Goal: Transaction & Acquisition: Purchase product/service

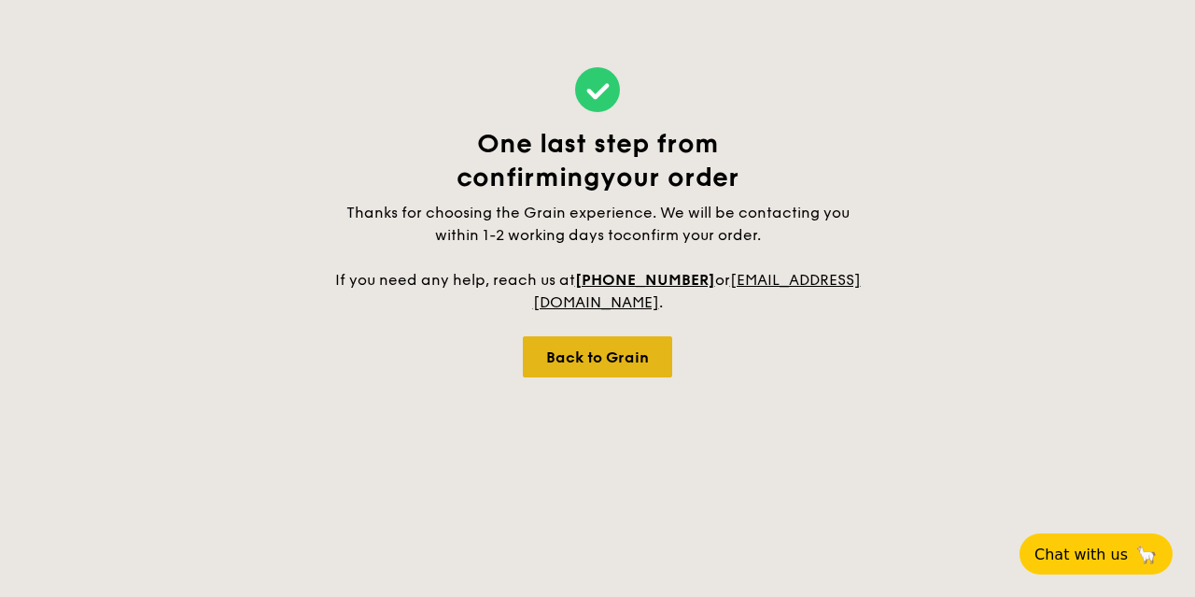
click at [625, 364] on div "Back to Grain" at bounding box center [597, 356] width 149 height 41
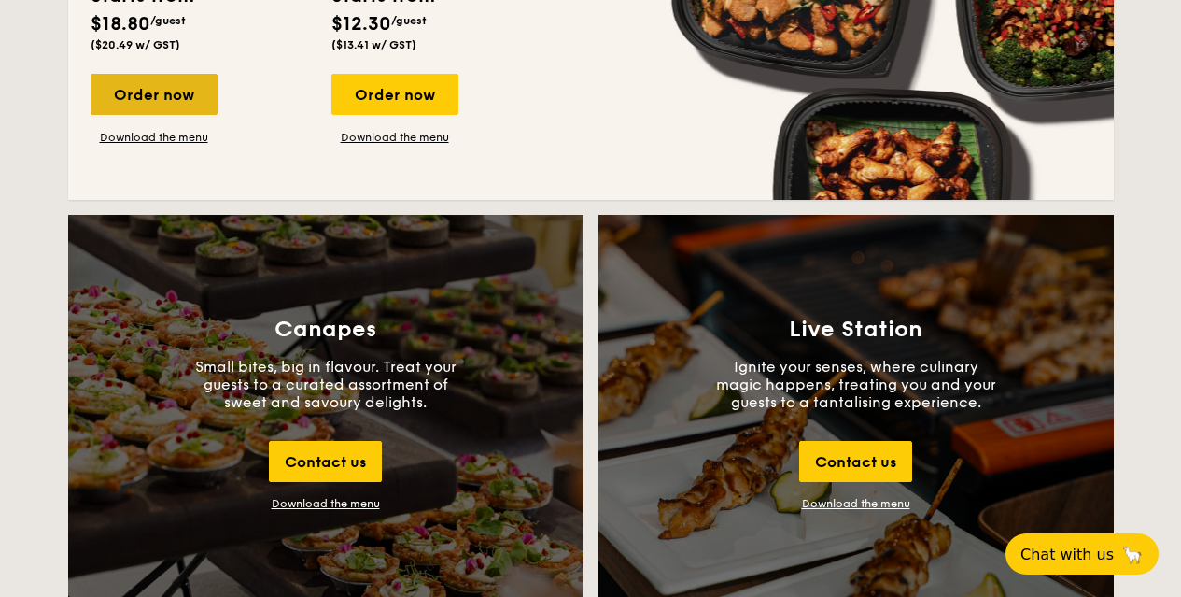
scroll to position [1587, 0]
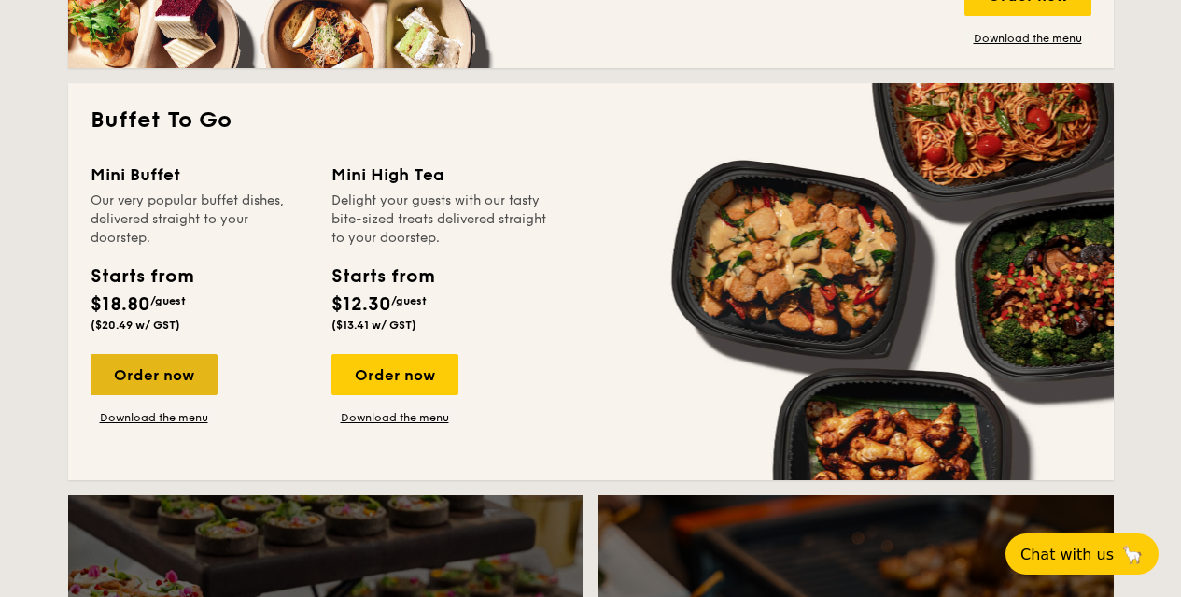
click at [161, 372] on div "Order now" at bounding box center [154, 374] width 127 height 41
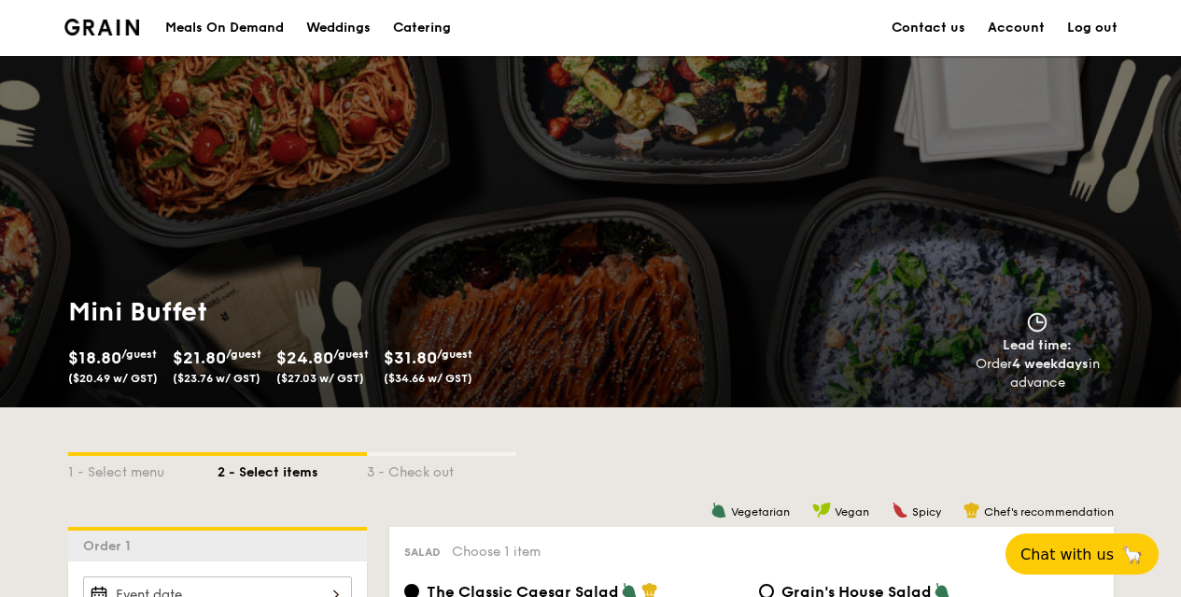
scroll to position [560, 0]
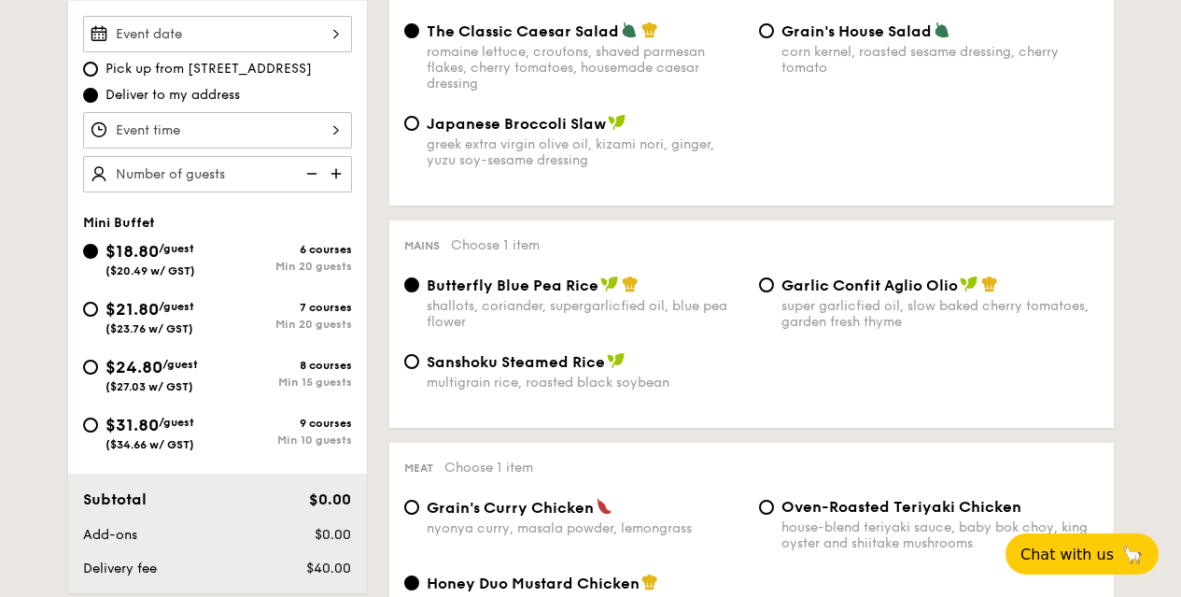
click at [248, 35] on input "Smoked Mesquite Whole Chicken brined in our in-house blend of herbs and spices,…" at bounding box center [217, 34] width 269 height 36
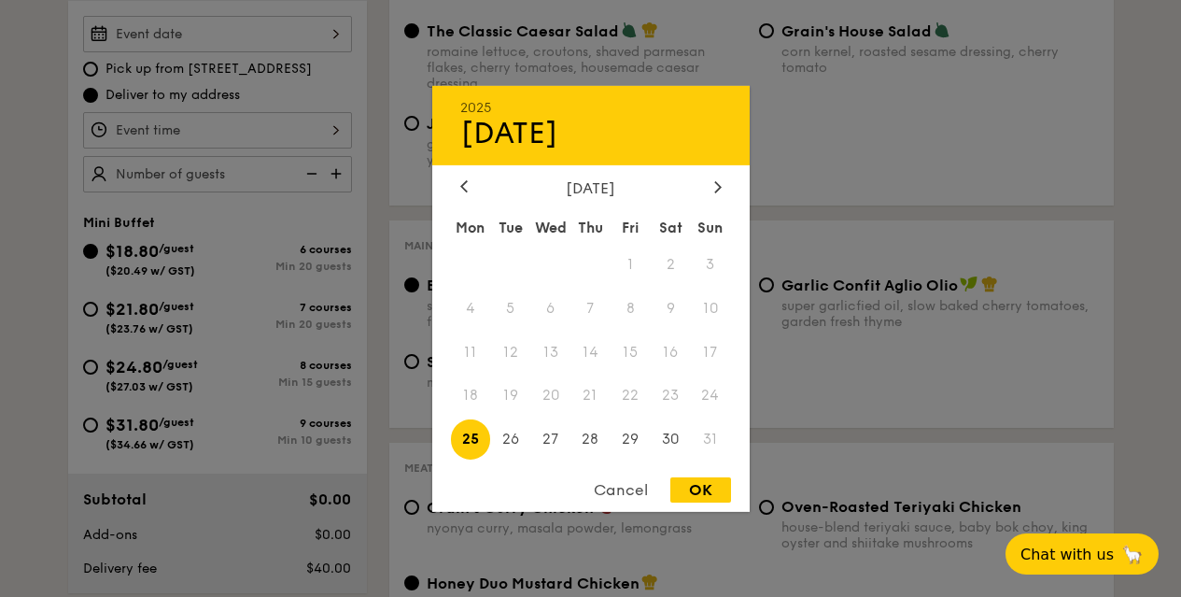
click at [476, 430] on span "25" at bounding box center [471, 439] width 40 height 40
drag, startPoint x: 691, startPoint y: 484, endPoint x: 700, endPoint y: 485, distance: 9.4
click at [700, 485] on div "OK" at bounding box center [700, 489] width 61 height 25
type input "[DATE]"
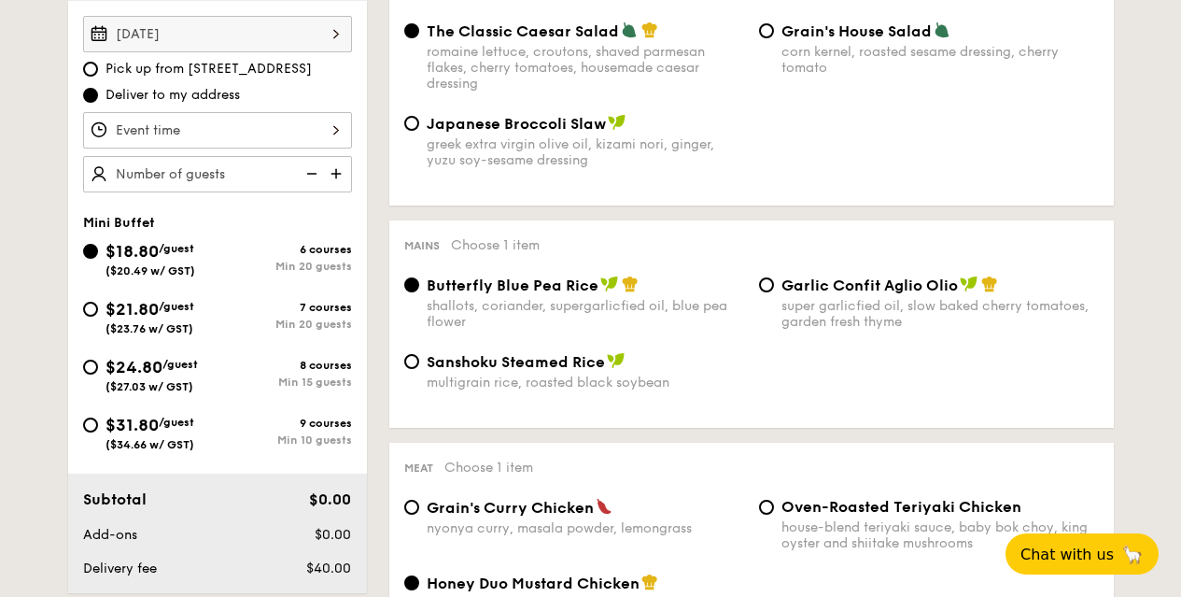
click at [316, 127] on input "Smoked Mesquite Whole Chicken brined in our in-house blend of herbs and spices,…" at bounding box center [217, 130] width 269 height 36
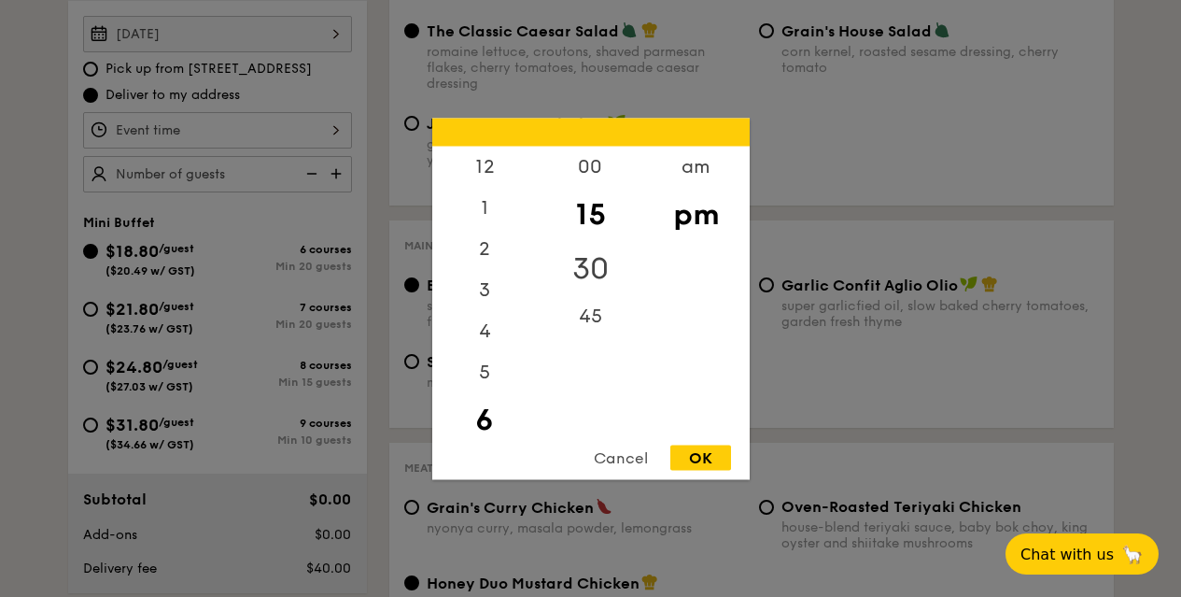
click at [585, 259] on div "30" at bounding box center [590, 268] width 105 height 54
click at [717, 451] on div "OK" at bounding box center [700, 456] width 61 height 25
type input "6:30PM"
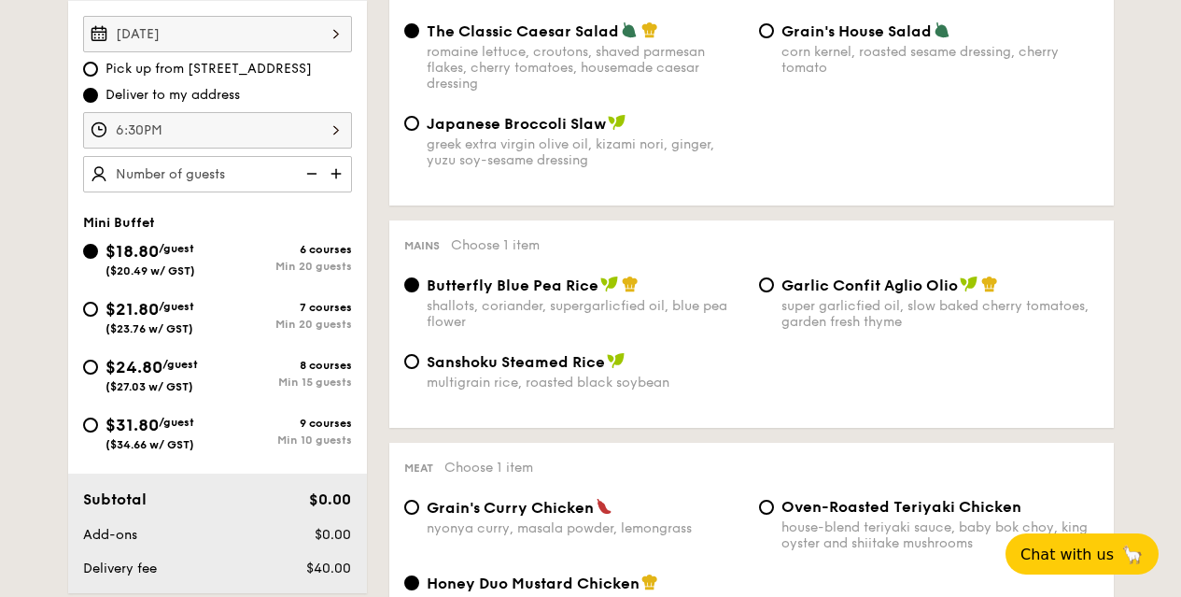
click at [250, 171] on input "text" at bounding box center [217, 174] width 269 height 36
click at [338, 166] on img at bounding box center [338, 173] width 28 height 35
type input "20 guests"
click at [311, 170] on img at bounding box center [310, 173] width 28 height 35
click at [312, 173] on img at bounding box center [310, 173] width 28 height 35
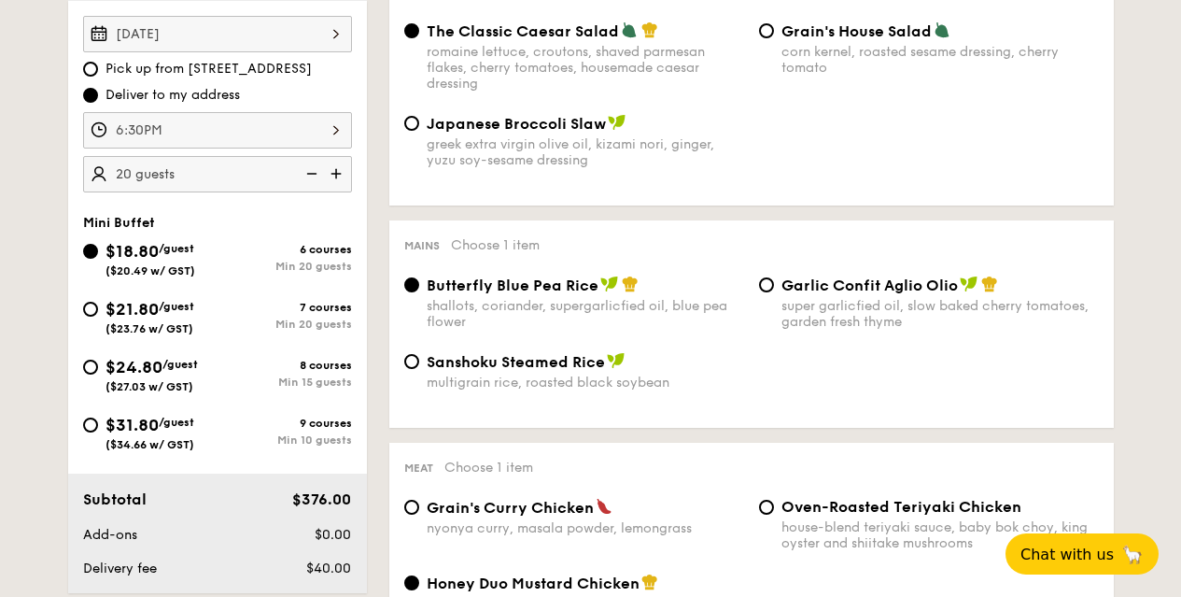
click at [312, 173] on img at bounding box center [310, 173] width 28 height 35
click at [176, 372] on div "$24.80 /guest ($27.03 w/ GST)" at bounding box center [151, 373] width 92 height 39
click at [98, 372] on input "$24.80 /guest ($27.03 w/ GST) 8 courses Min 15 guests" at bounding box center [90, 366] width 15 height 15
radio input "true"
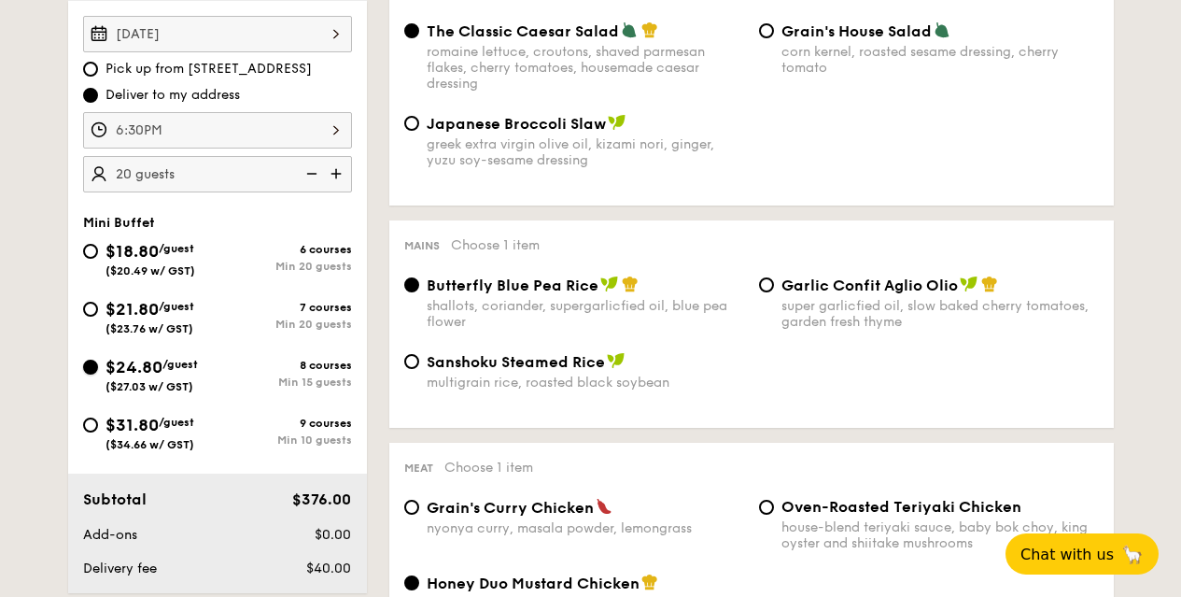
radio input "true"
radio input "false"
radio input "true"
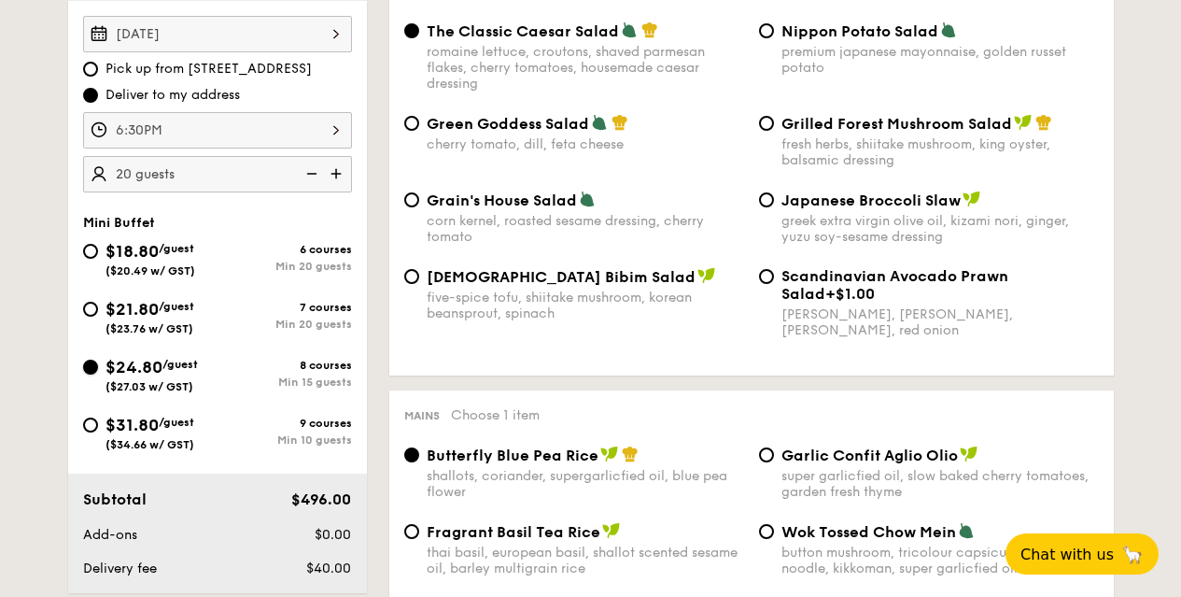
scroll to position [465, 0]
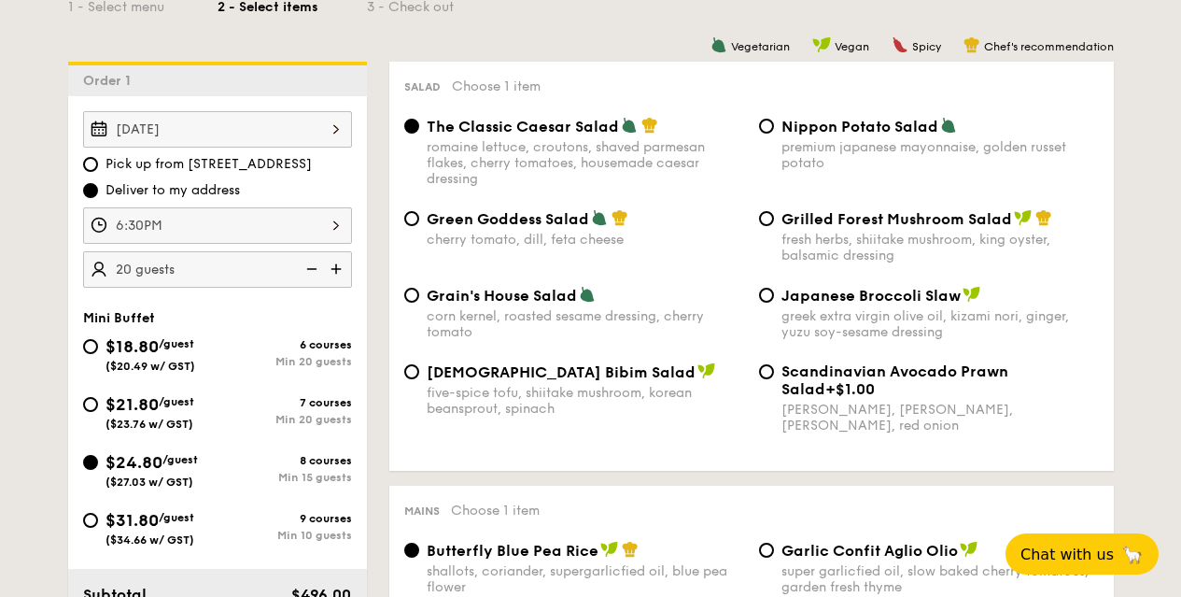
click at [776, 221] on div "Grilled Forest Mushroom Salad fresh herbs, shiitake mushroom, king oyster, bals…" at bounding box center [929, 236] width 355 height 54
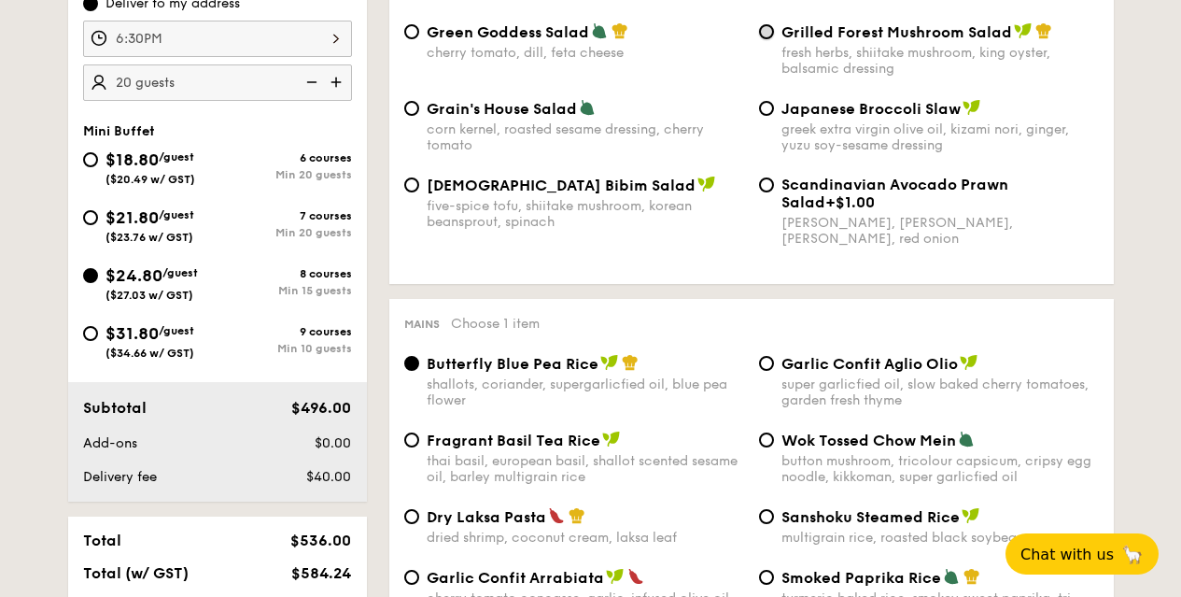
click at [769, 31] on input "Grilled Forest Mushroom Salad fresh herbs, shiitake mushroom, king oyster, bals…" at bounding box center [766, 31] width 15 height 15
radio input "true"
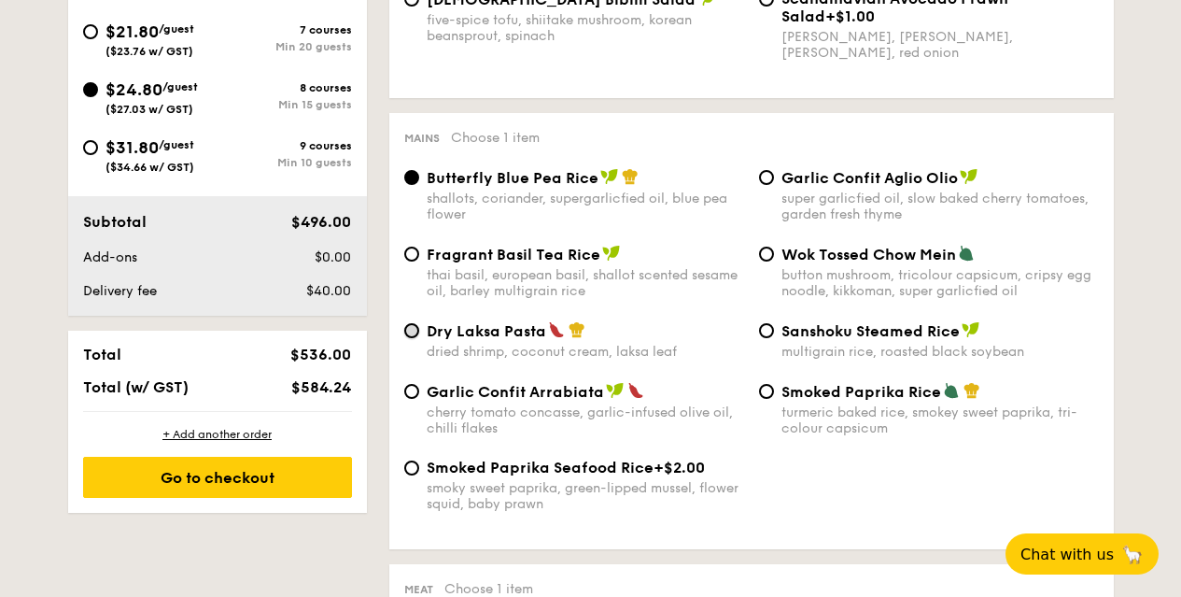
click at [418, 330] on input "Dry Laksa Pasta dried shrimp, coconut cream, laksa leaf" at bounding box center [411, 330] width 15 height 15
radio input "true"
click at [715, 333] on div "Dry Laksa Pasta" at bounding box center [585, 330] width 317 height 19
click at [419, 333] on input "Dry Laksa Pasta dried shrimp, coconut cream, laksa leaf" at bounding box center [411, 330] width 15 height 15
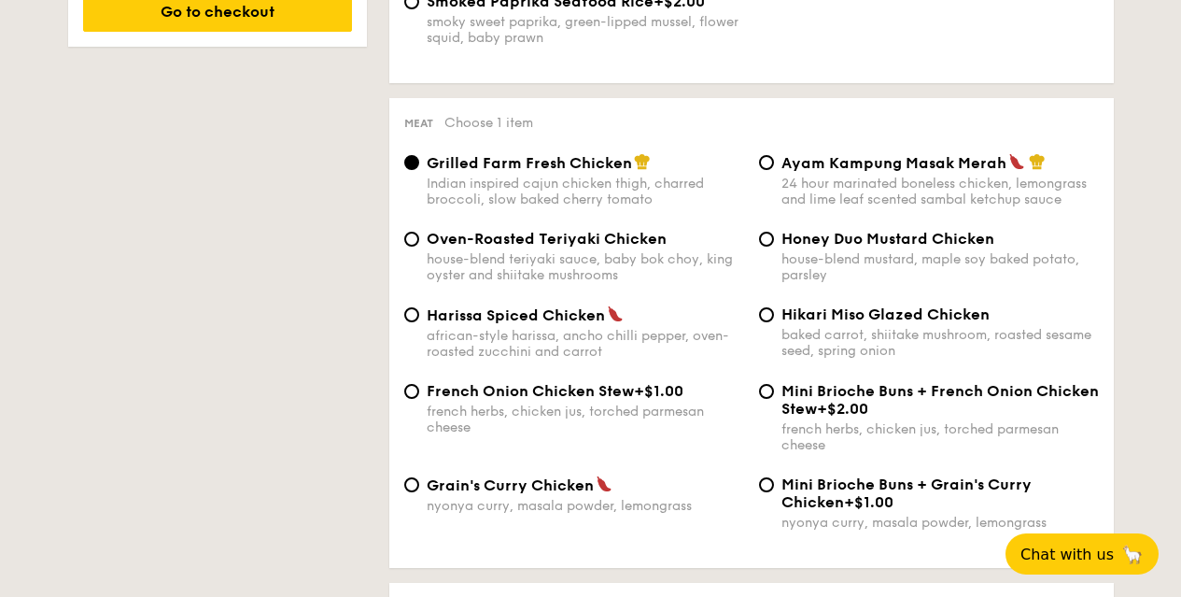
click at [422, 312] on div "Harissa Spiced Chicken african-style harissa, ancho chilli pepper, oven-roasted…" at bounding box center [574, 332] width 355 height 54
click at [413, 312] on input "Harissa Spiced Chicken african-style harissa, ancho chilli pepper, oven-roasted…" at bounding box center [411, 314] width 15 height 15
radio input "true"
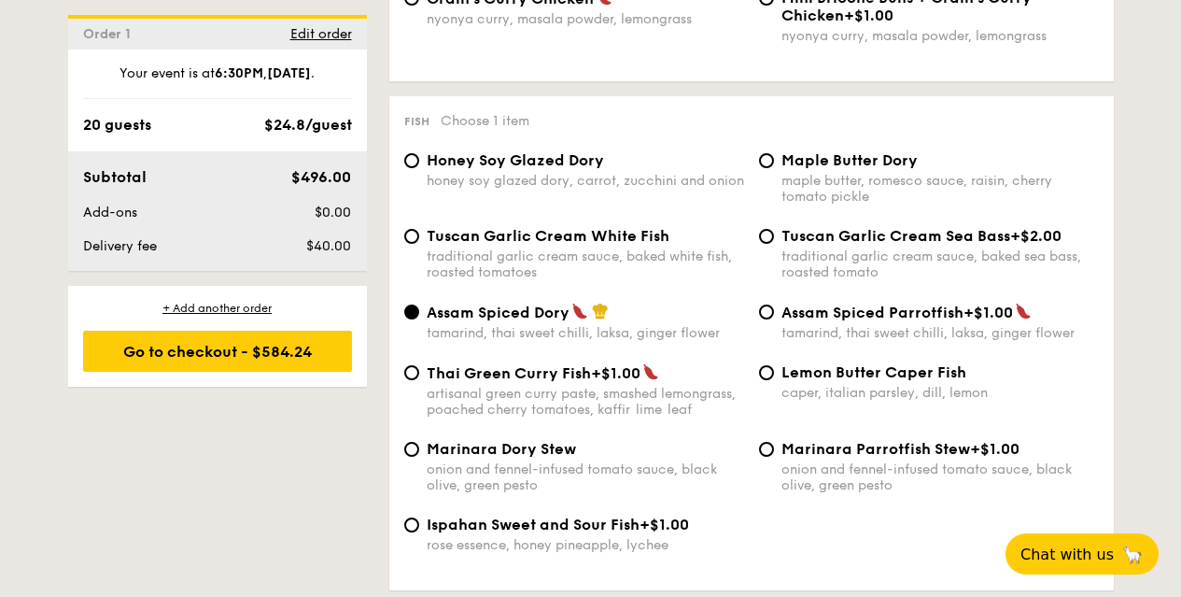
scroll to position [2255, 0]
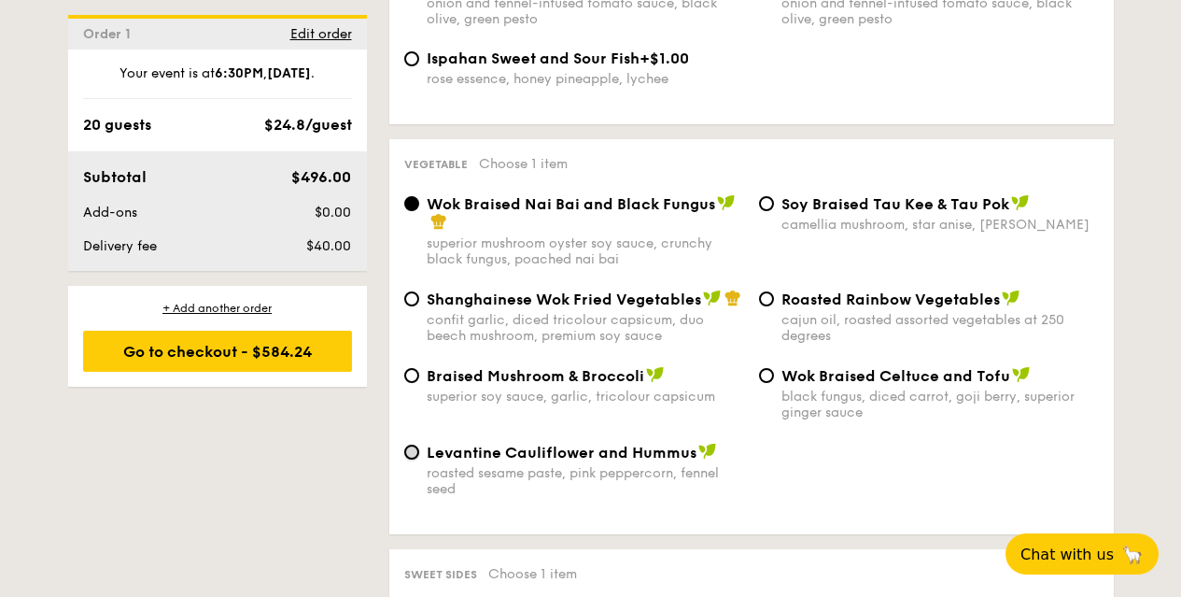
click at [413, 449] on input "Levantine Cauliflower and Hummus roasted sesame paste, pink peppercorn, fennel …" at bounding box center [411, 451] width 15 height 15
radio input "true"
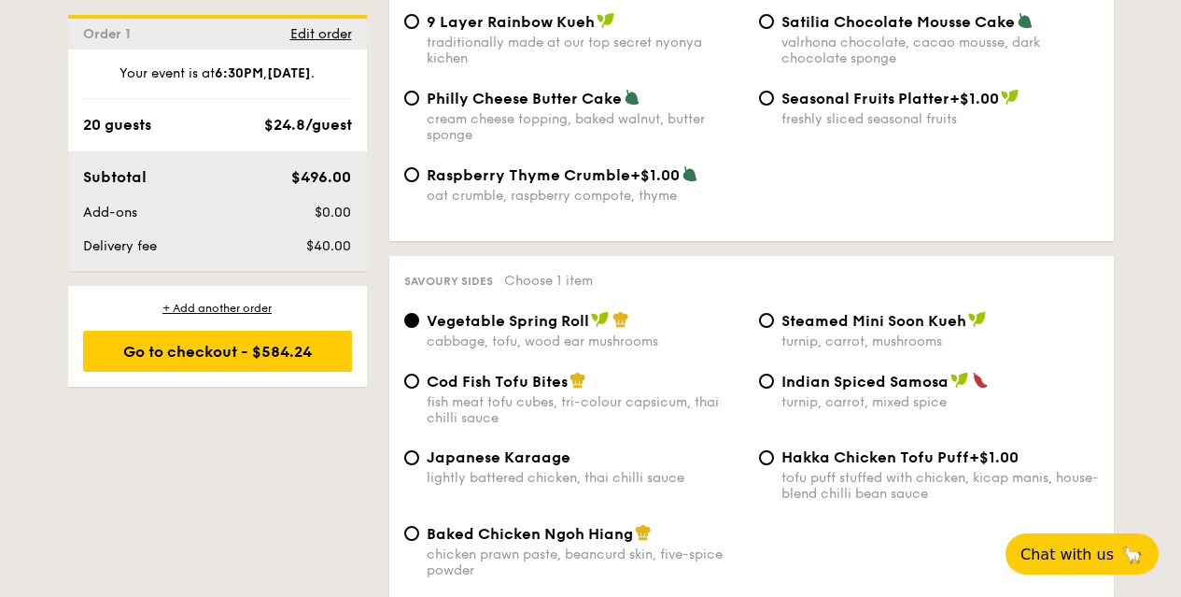
scroll to position [3186, 0]
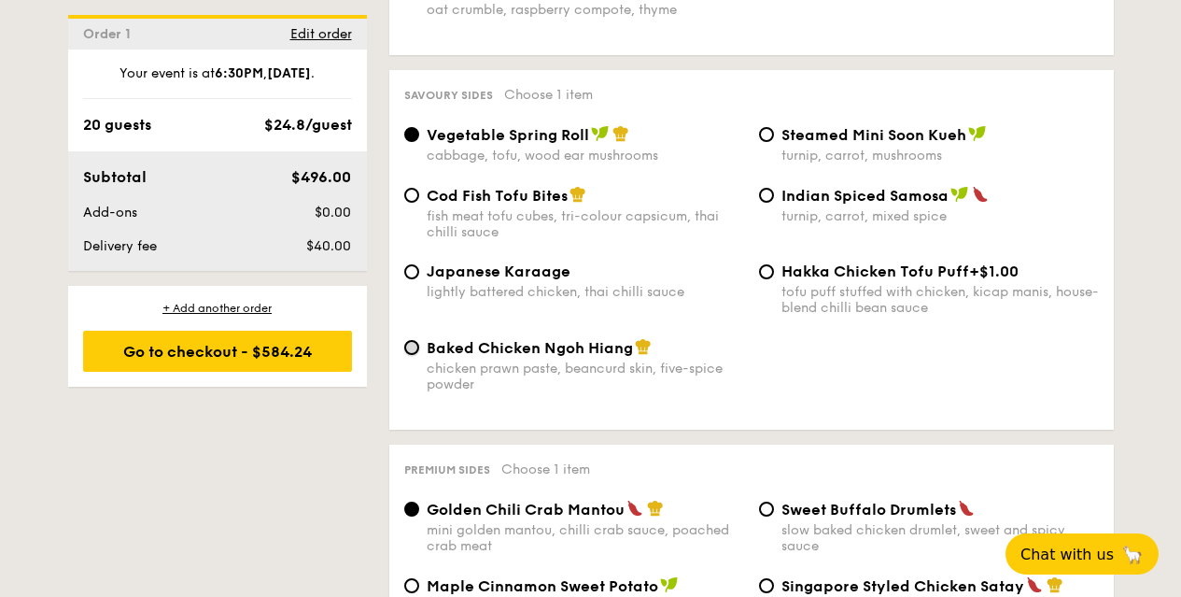
click at [415, 344] on input "Baked Chicken Ngoh Hiang chicken prawn paste, beancurd skin, five-spice powder" at bounding box center [411, 347] width 15 height 15
radio input "true"
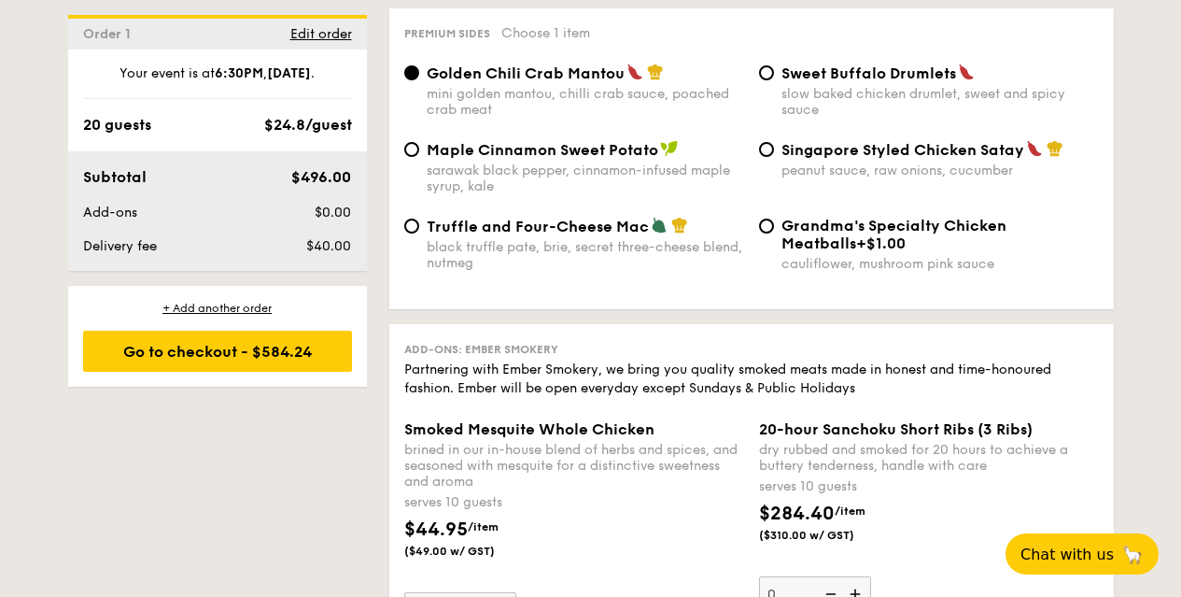
scroll to position [3529, 0]
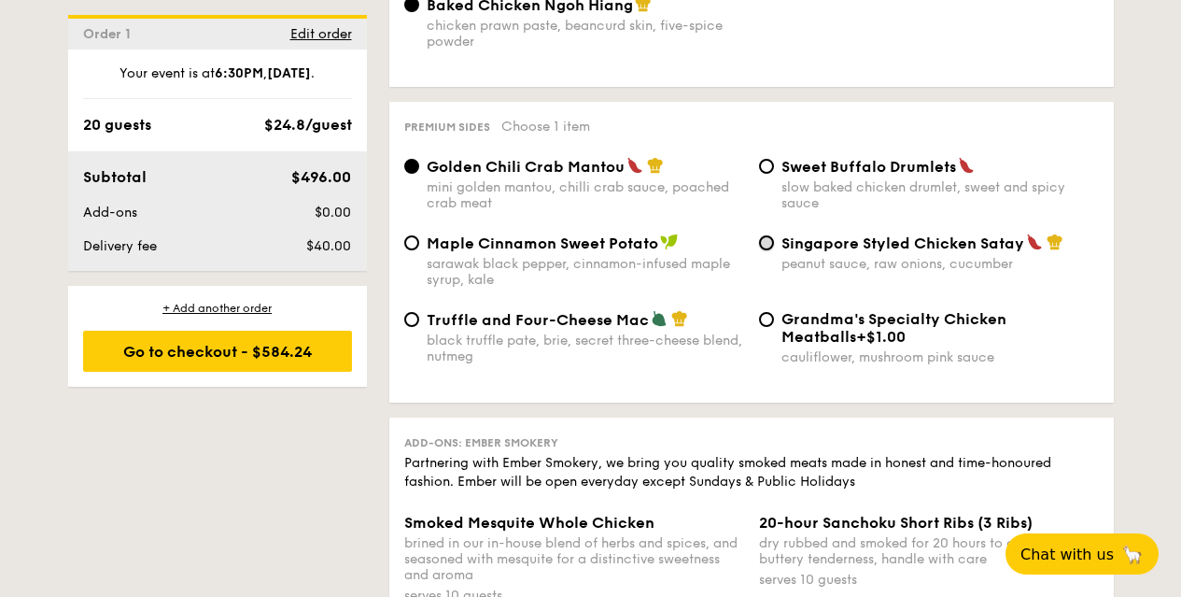
click at [767, 244] on input "Singapore Styled Chicken Satay peanut sauce, raw onions, cucumber" at bounding box center [766, 242] width 15 height 15
radio input "true"
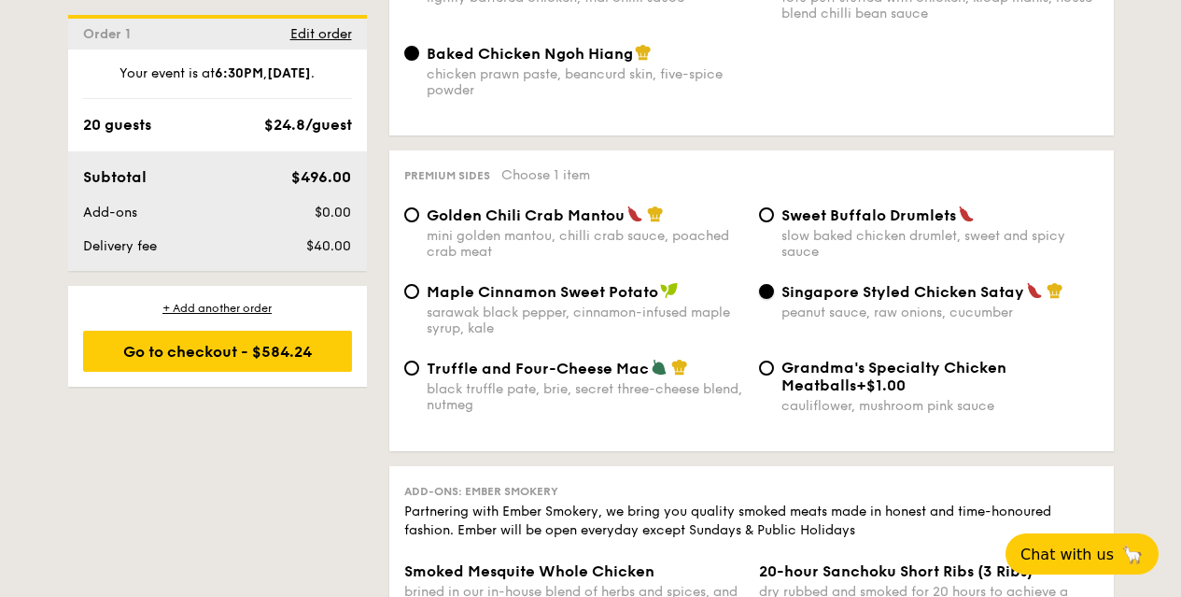
scroll to position [2837, 0]
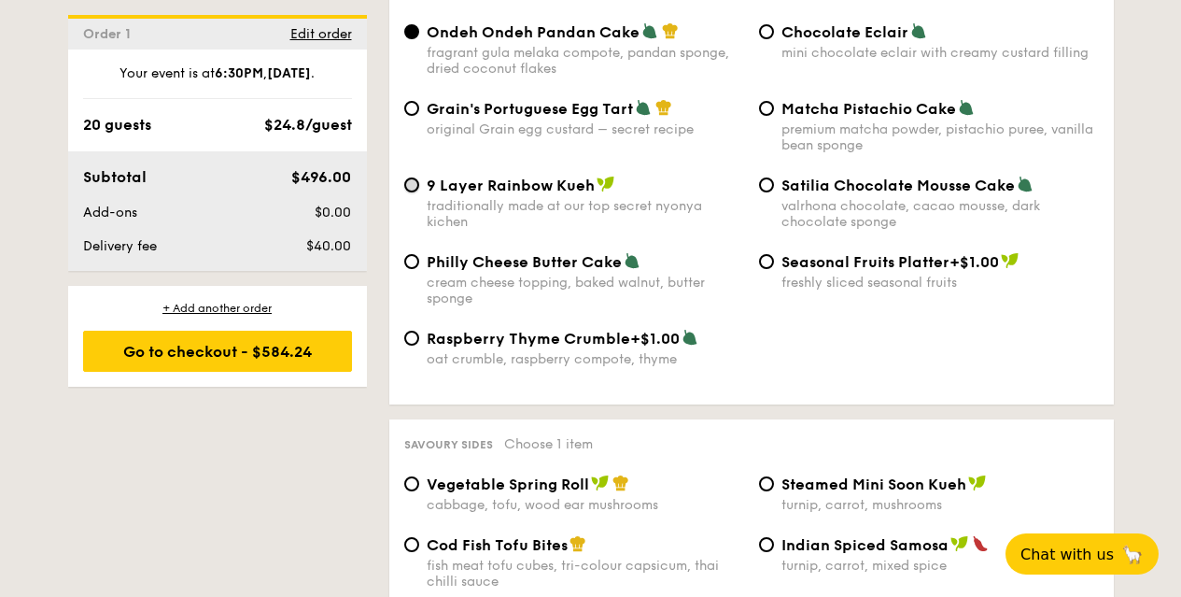
click at [413, 180] on input "9 Layer Rainbow Kueh traditionally made at our top secret nyonya kichen" at bounding box center [411, 184] width 15 height 15
radio input "true"
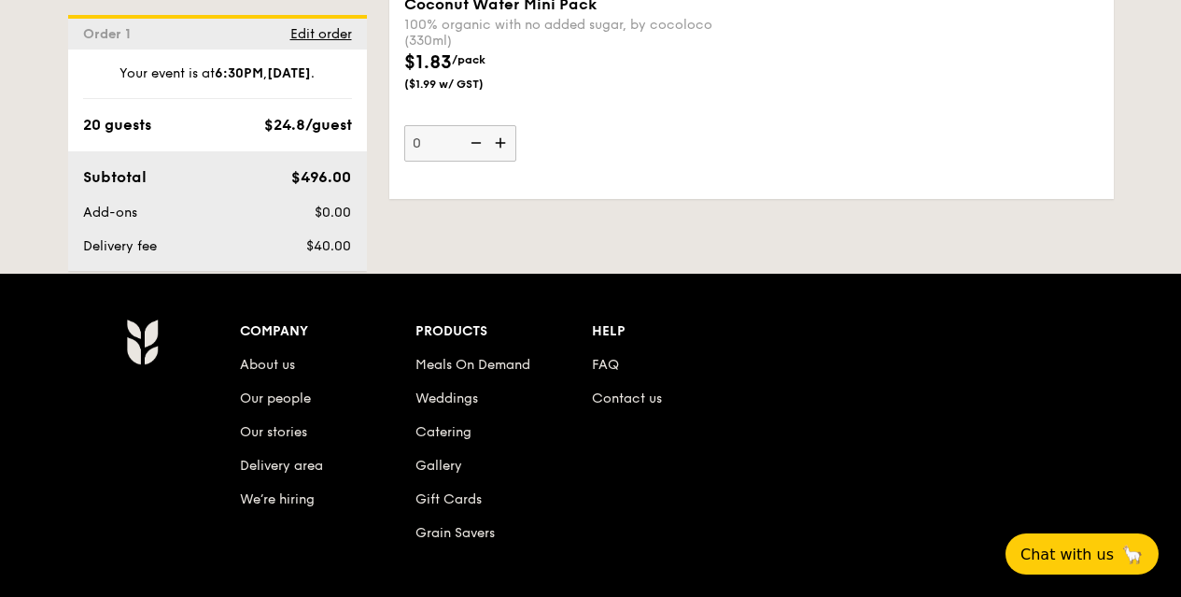
scroll to position [5630, 0]
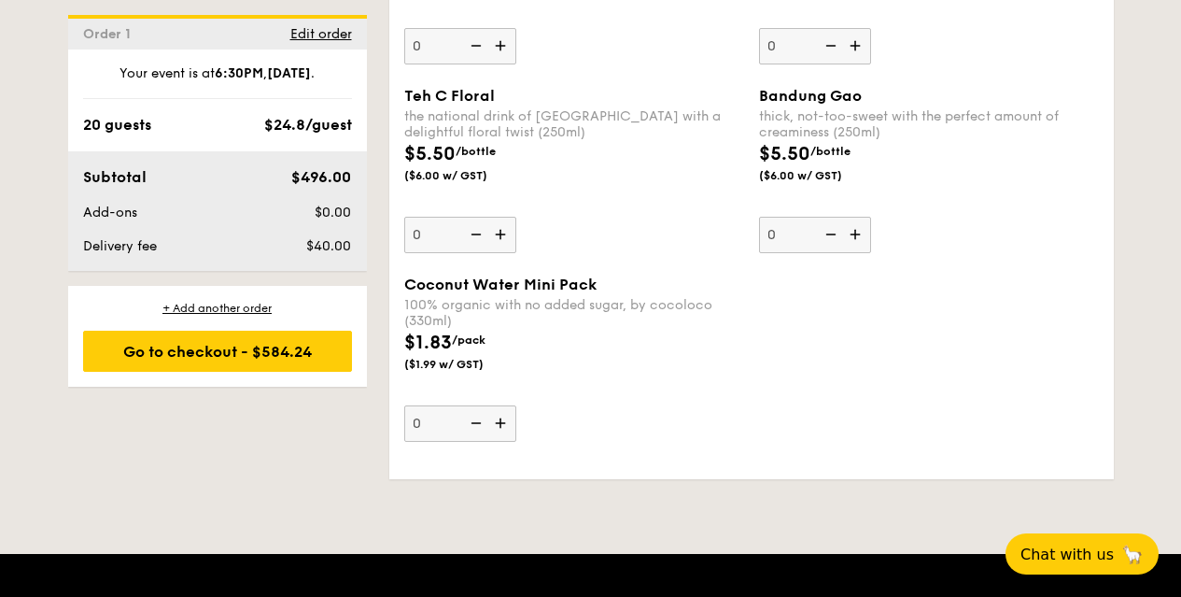
click at [497, 421] on img at bounding box center [502, 422] width 28 height 35
click at [497, 421] on input "0" at bounding box center [460, 423] width 112 height 36
click at [497, 421] on img at bounding box center [502, 422] width 28 height 35
click at [497, 421] on input "1" at bounding box center [460, 423] width 112 height 36
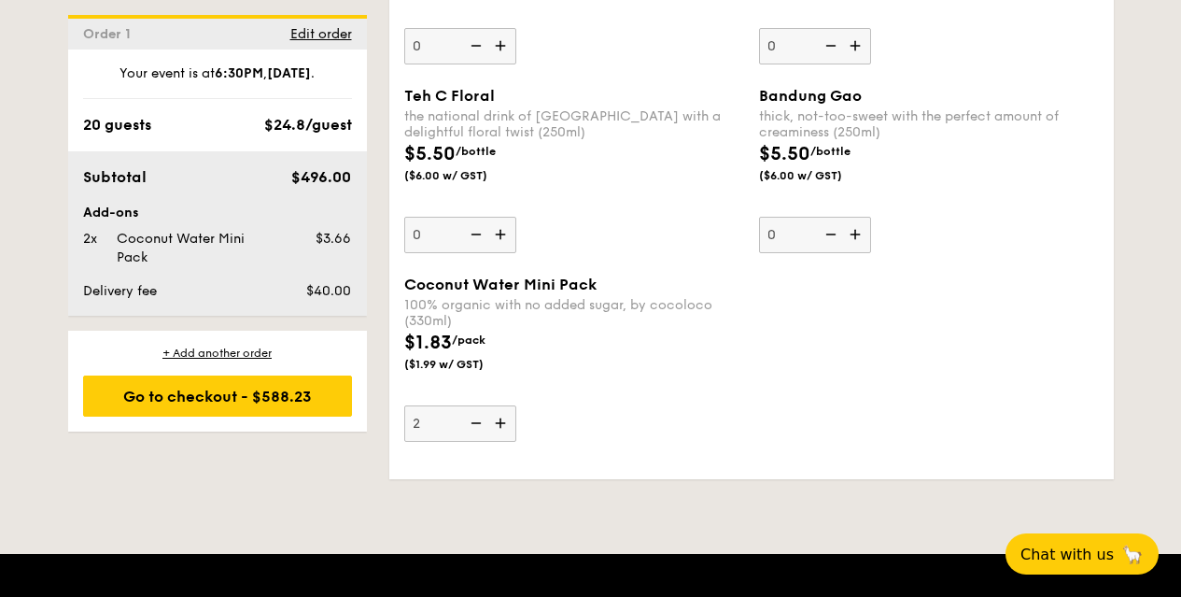
click at [497, 421] on img at bounding box center [502, 422] width 28 height 35
click at [497, 421] on input "2" at bounding box center [460, 423] width 112 height 36
click at [497, 421] on img at bounding box center [502, 422] width 28 height 35
click at [497, 421] on input "3" at bounding box center [460, 423] width 112 height 36
click at [497, 421] on img at bounding box center [502, 422] width 28 height 35
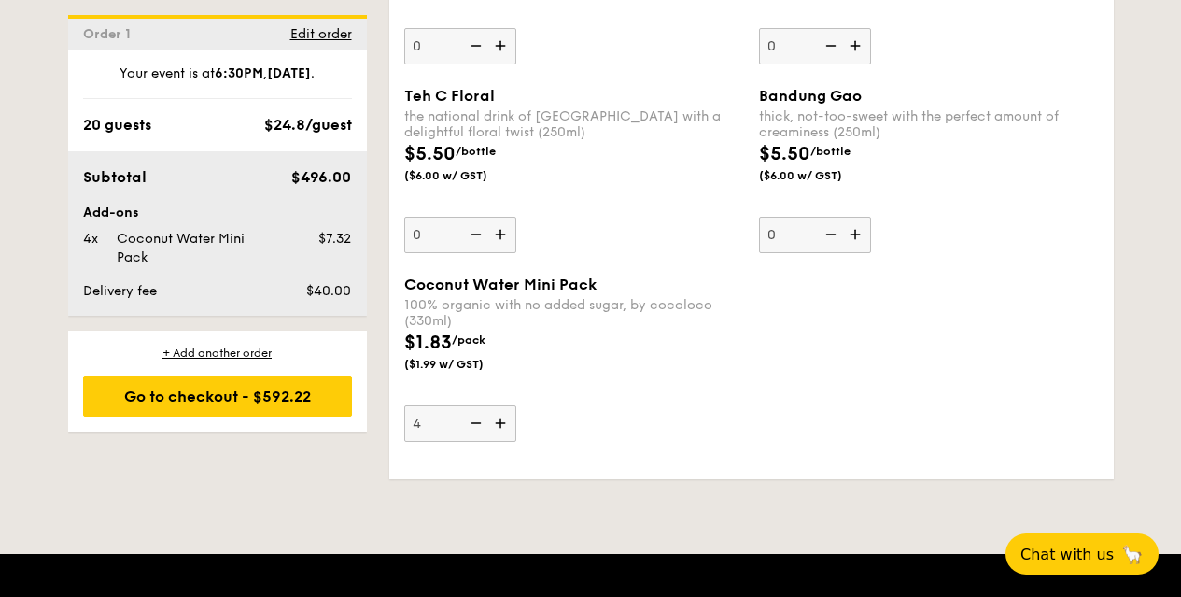
click at [497, 421] on input "4" at bounding box center [460, 423] width 112 height 36
click at [497, 421] on img at bounding box center [502, 422] width 28 height 35
click at [497, 421] on input "5" at bounding box center [460, 423] width 112 height 36
click at [497, 421] on img at bounding box center [502, 422] width 28 height 35
click at [497, 421] on input "6" at bounding box center [460, 423] width 112 height 36
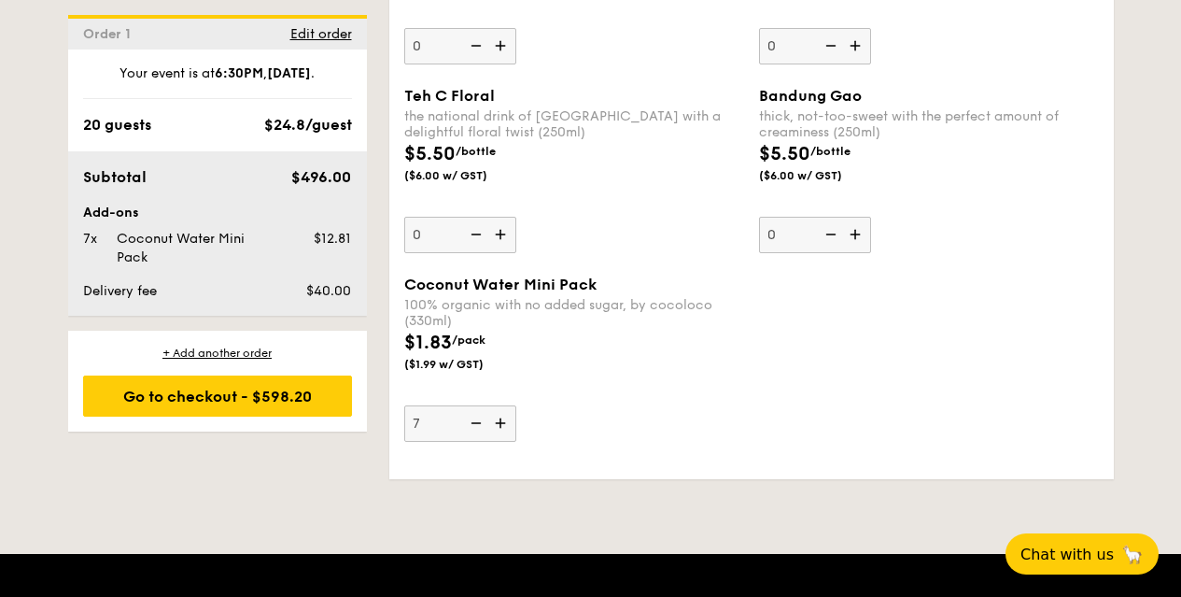
click at [497, 421] on img at bounding box center [502, 422] width 28 height 35
click at [497, 421] on input "7" at bounding box center [460, 423] width 112 height 36
click at [497, 421] on img at bounding box center [502, 422] width 28 height 35
click at [497, 421] on input "8" at bounding box center [460, 423] width 112 height 36
click at [497, 421] on img at bounding box center [502, 422] width 28 height 35
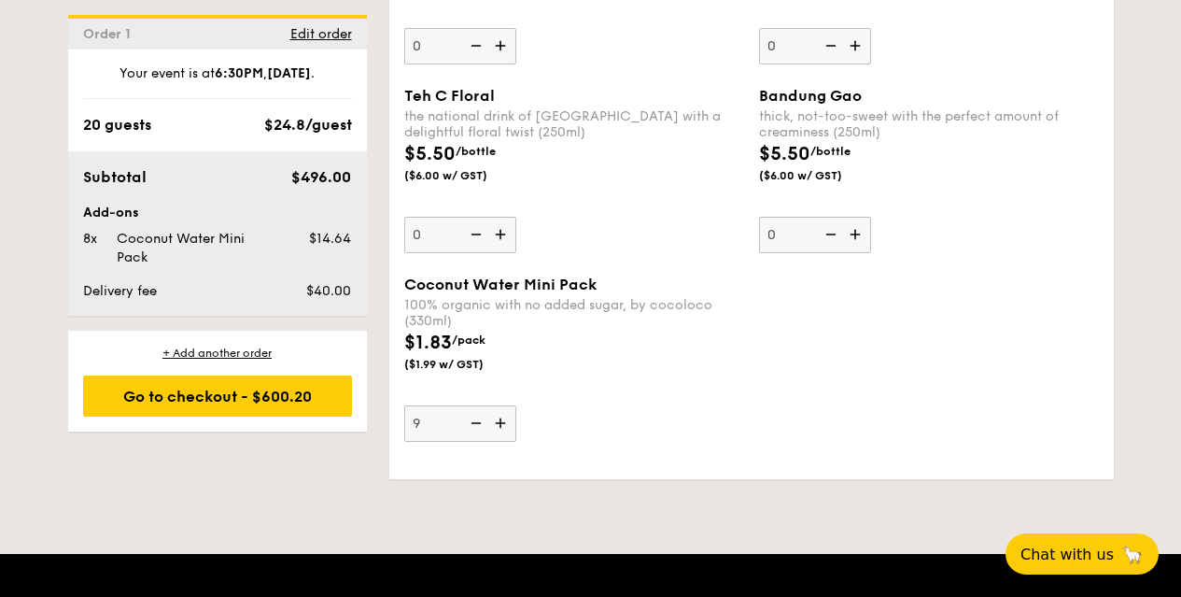
click at [497, 421] on input "9" at bounding box center [460, 423] width 112 height 36
click at [497, 421] on img at bounding box center [502, 422] width 28 height 35
click at [497, 421] on input "10" at bounding box center [460, 423] width 112 height 36
click at [497, 421] on img at bounding box center [502, 422] width 28 height 35
click at [497, 421] on input "11" at bounding box center [460, 423] width 112 height 36
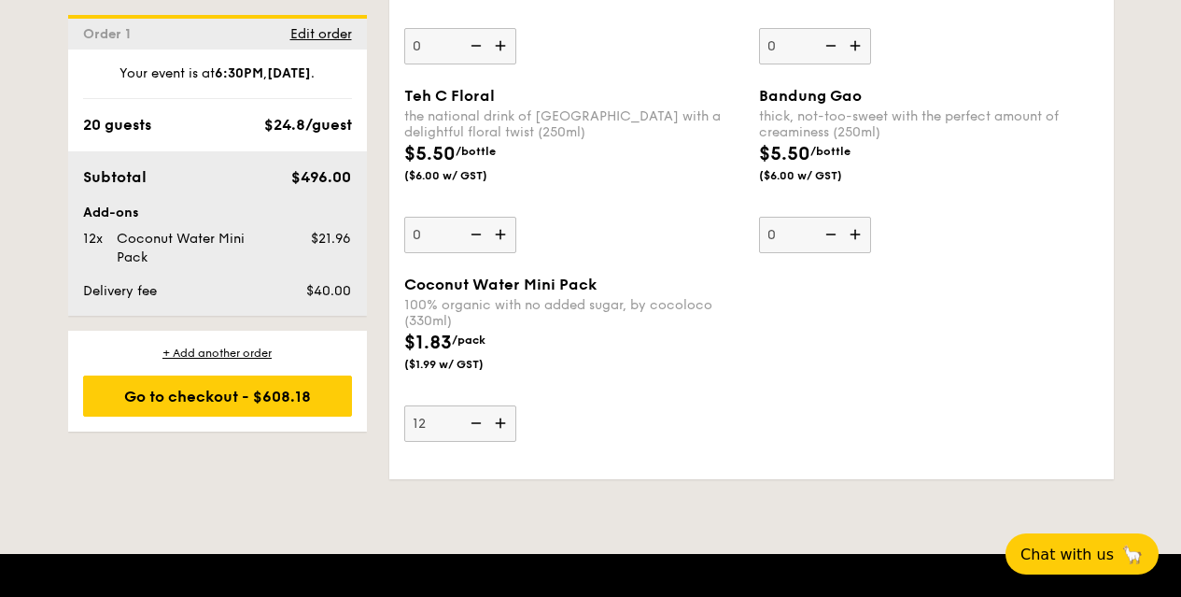
click at [497, 421] on img at bounding box center [502, 422] width 28 height 35
click at [497, 421] on input "12" at bounding box center [460, 423] width 112 height 36
click at [497, 421] on img at bounding box center [502, 422] width 28 height 35
click at [497, 421] on input "13" at bounding box center [460, 423] width 112 height 36
click at [497, 423] on img at bounding box center [502, 422] width 28 height 35
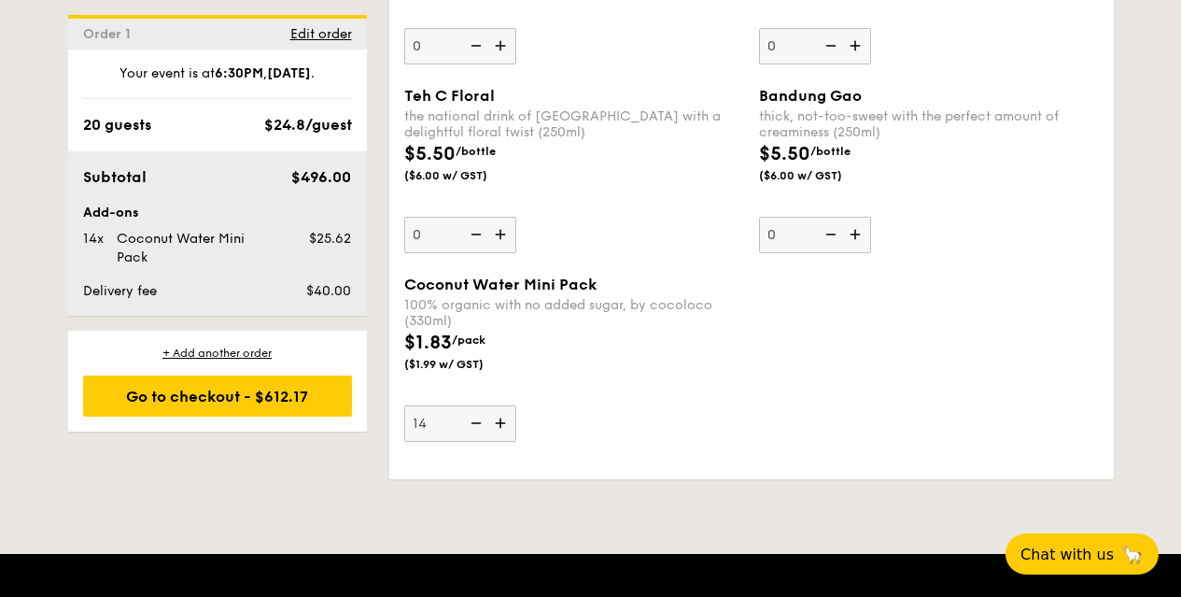
click at [497, 423] on input "14" at bounding box center [460, 423] width 112 height 36
type input "15"
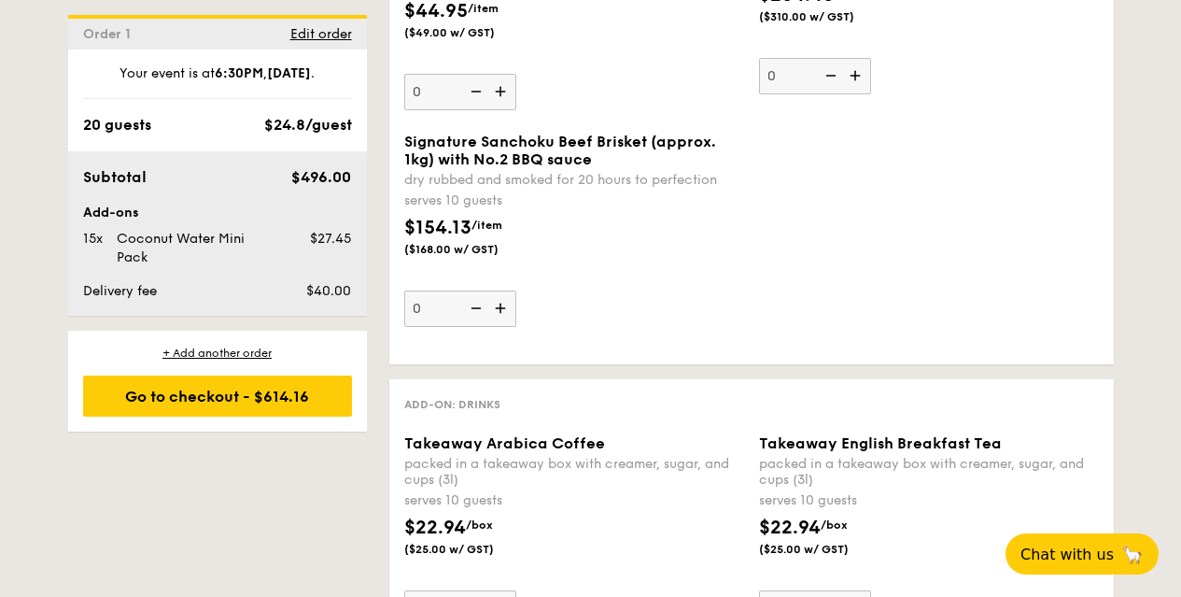
scroll to position [3955, 0]
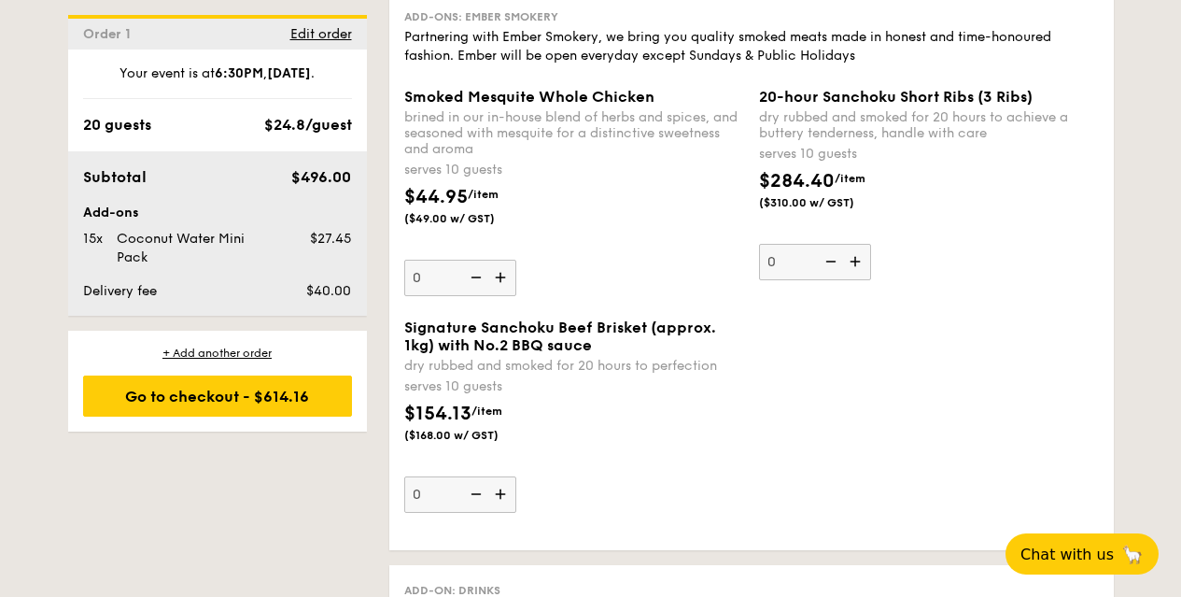
click at [495, 273] on img at bounding box center [502, 277] width 28 height 35
click at [495, 273] on input "0" at bounding box center [460, 278] width 112 height 36
type input "1"
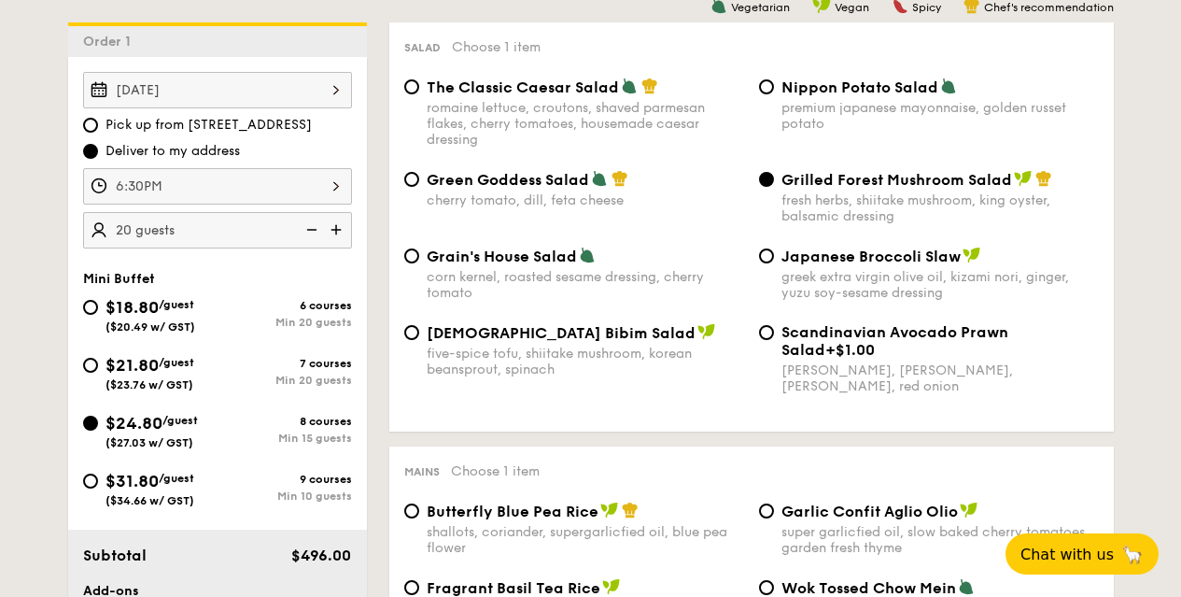
scroll to position [411, 0]
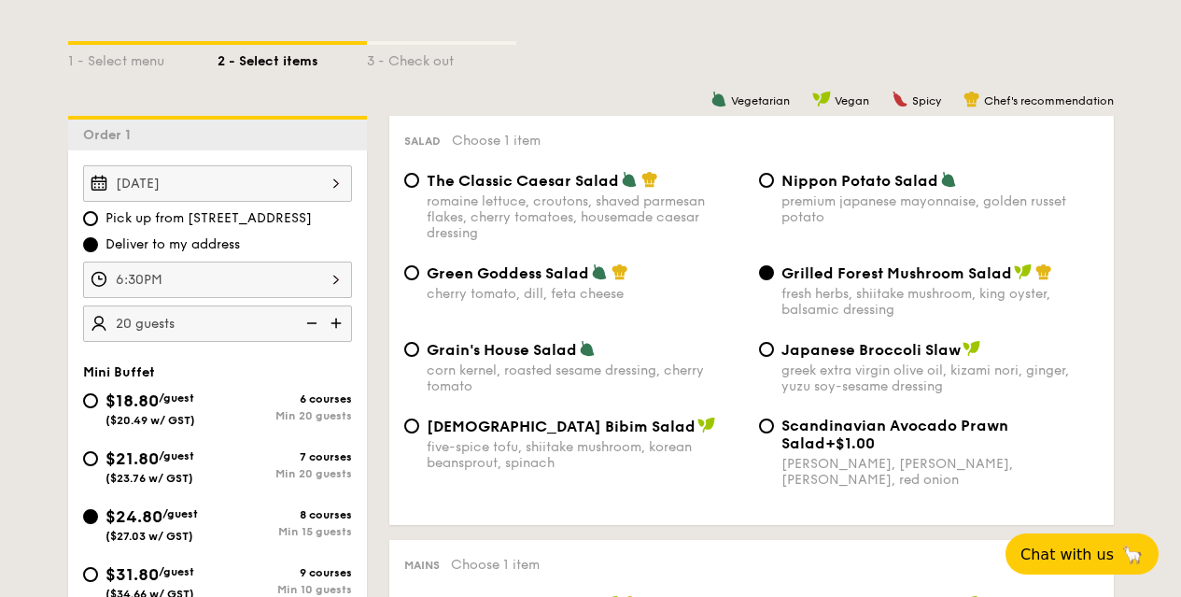
click at [308, 321] on img at bounding box center [310, 322] width 28 height 35
type input "15 guests"
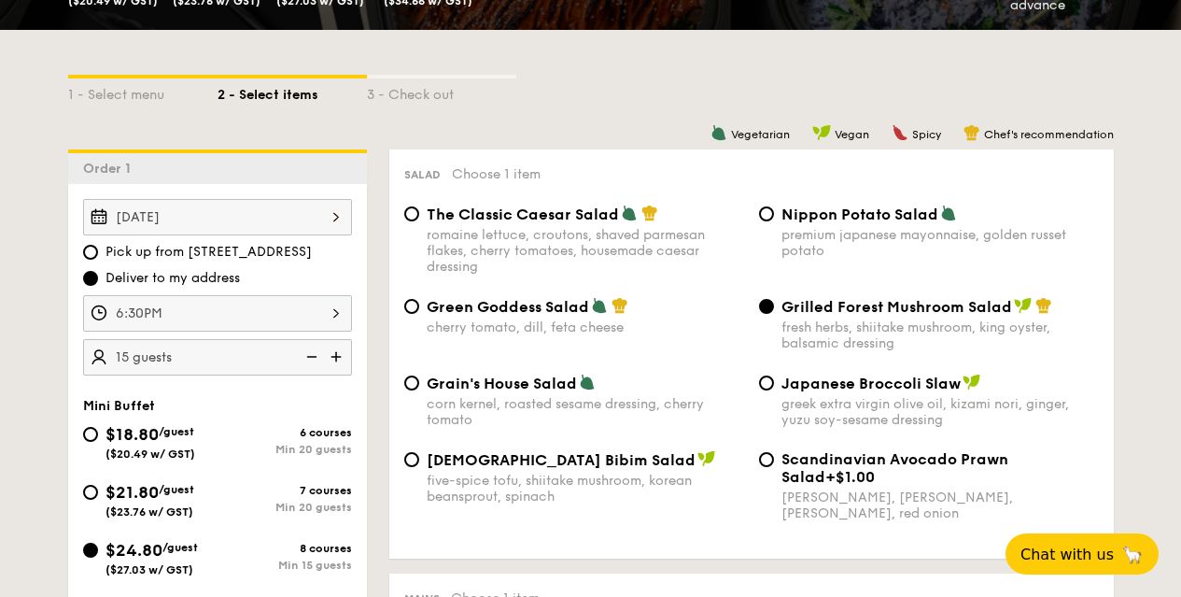
scroll to position [1063, 0]
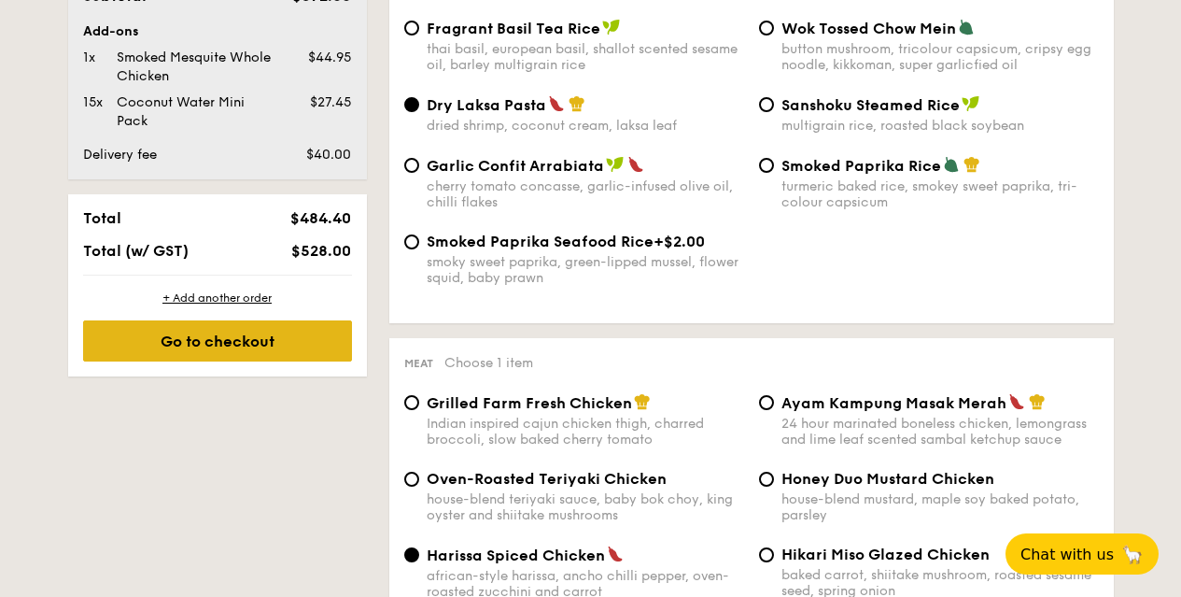
click at [261, 338] on div "Go to checkout" at bounding box center [217, 340] width 269 height 41
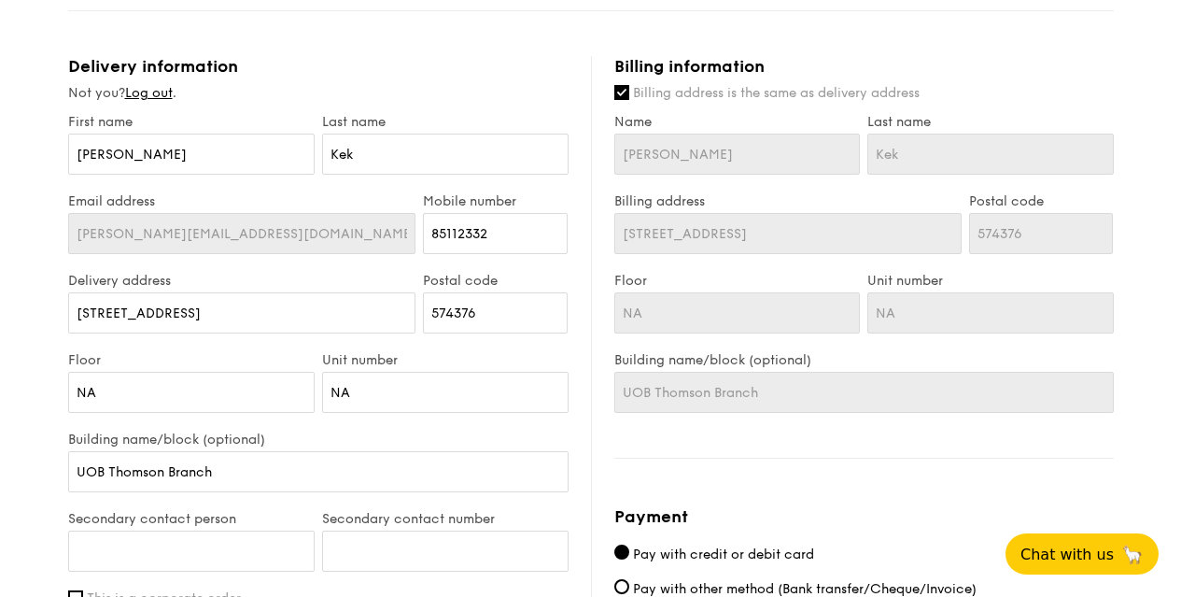
scroll to position [1122, 0]
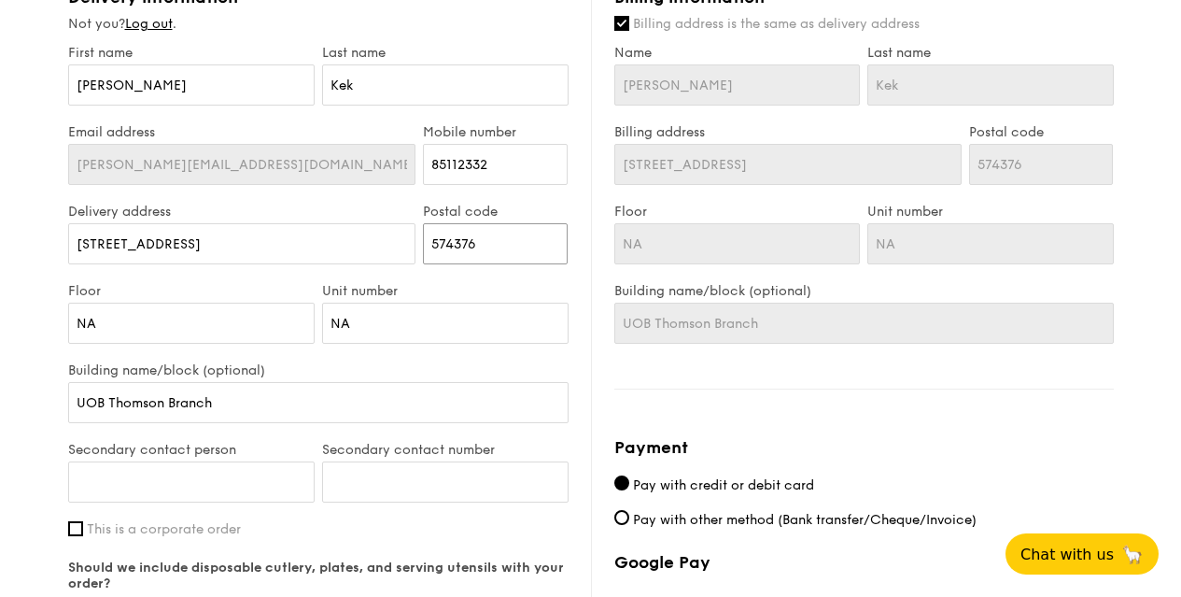
drag, startPoint x: 488, startPoint y: 262, endPoint x: 457, endPoint y: 264, distance: 31.8
click at [382, 265] on div "Delivery address [STREET_ADDRESS] Postal code 574376" at bounding box center [318, 243] width 508 height 79
click at [456, 263] on input "Postal code" at bounding box center [495, 243] width 145 height 41
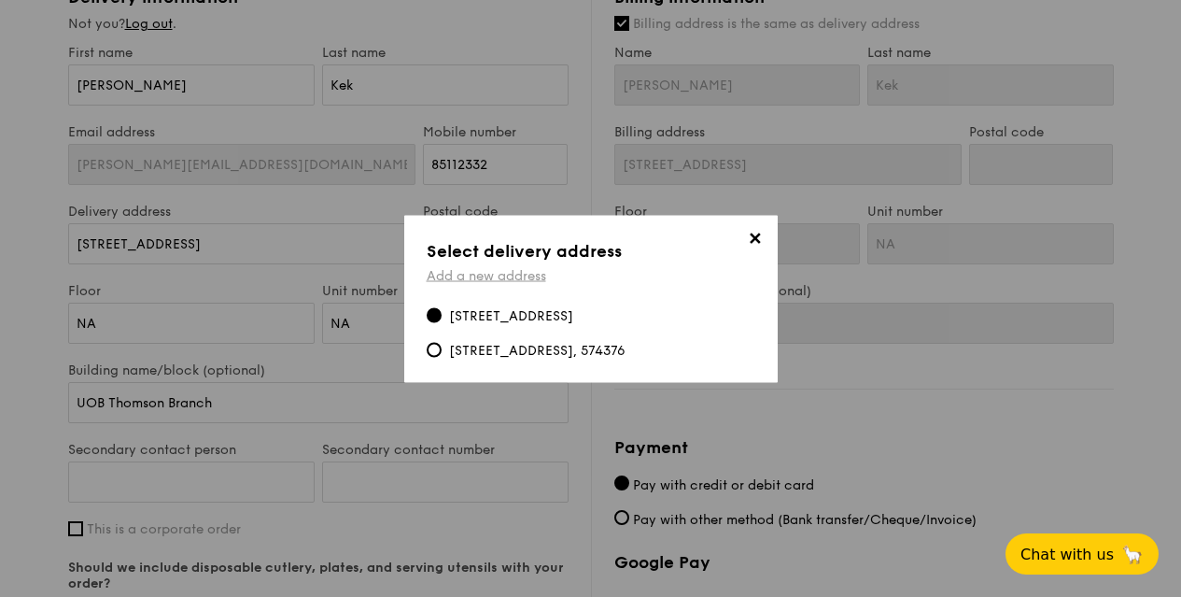
click at [503, 267] on link "Add a new address" at bounding box center [486, 275] width 119 height 16
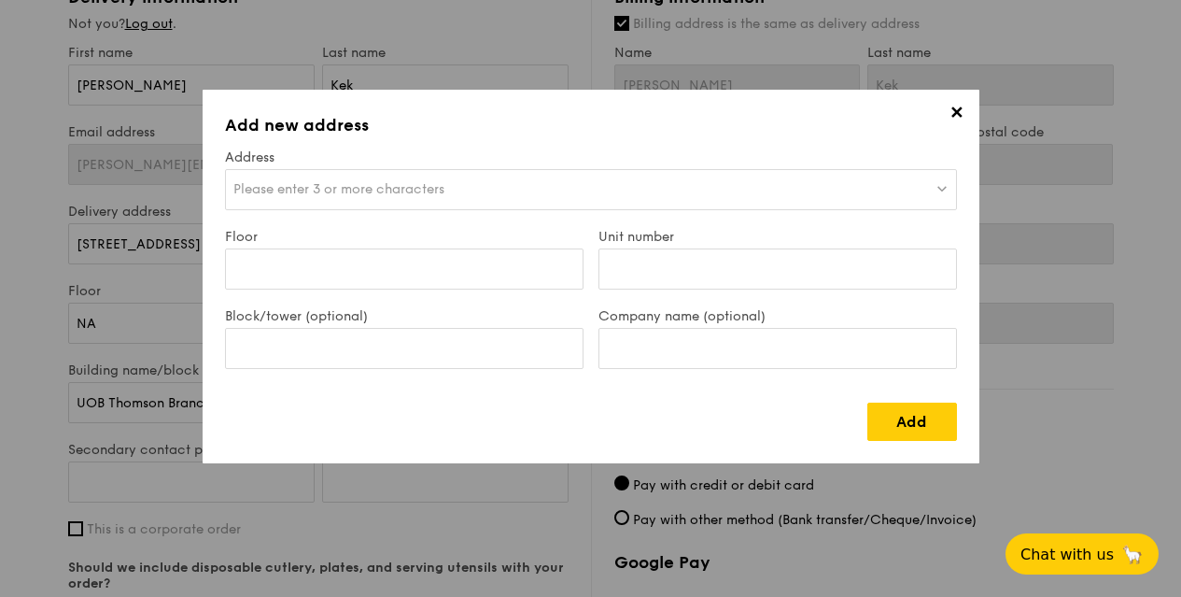
click at [531, 173] on div "Please enter 3 or more characters" at bounding box center [591, 189] width 732 height 41
type input "038983"
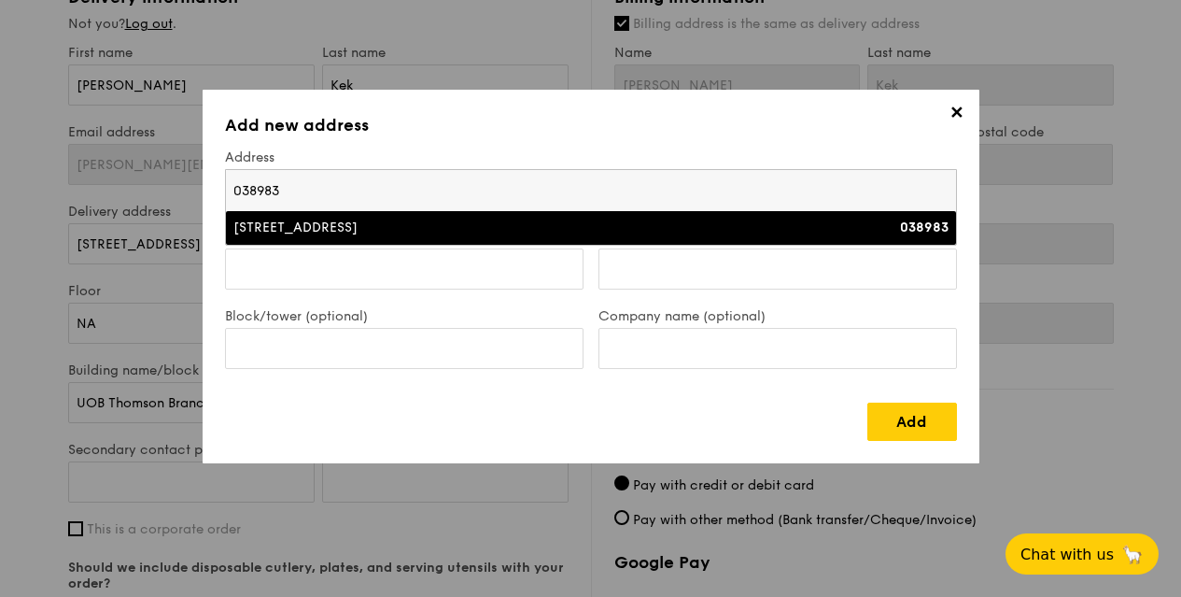
click at [226, 211] on li "[STREET_ADDRESS] 038983" at bounding box center [591, 228] width 730 height 34
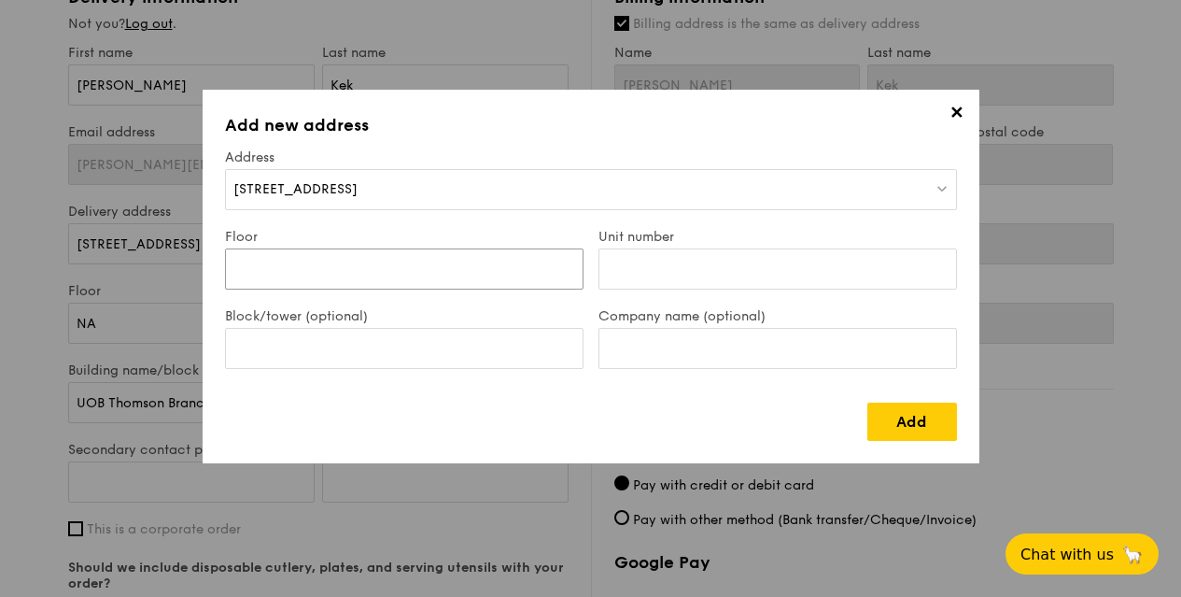
click at [426, 277] on input "Floor" at bounding box center [404, 268] width 358 height 41
type input "02"
type input "735/736"
click at [639, 342] on input "Company name (optional)" at bounding box center [777, 348] width 358 height 41
click at [370, 345] on input "Block/tower (optional)" at bounding box center [404, 348] width 358 height 41
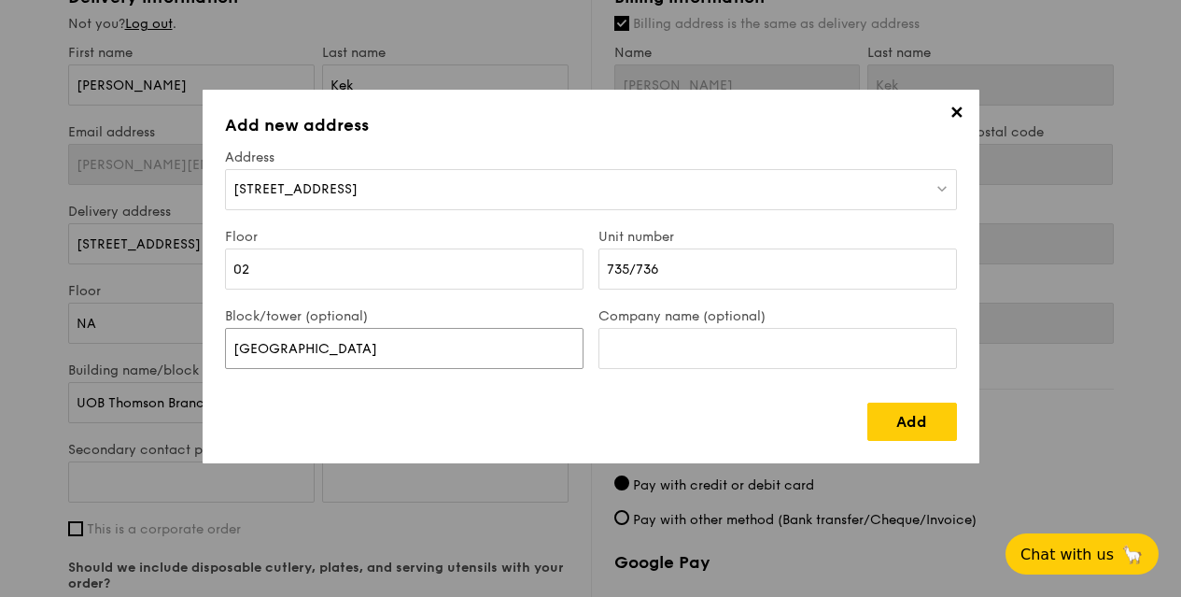
type input "[GEOGRAPHIC_DATA]"
type input "UOB [GEOGRAPHIC_DATA]"
click at [898, 416] on link "Add" at bounding box center [912, 421] width 90 height 38
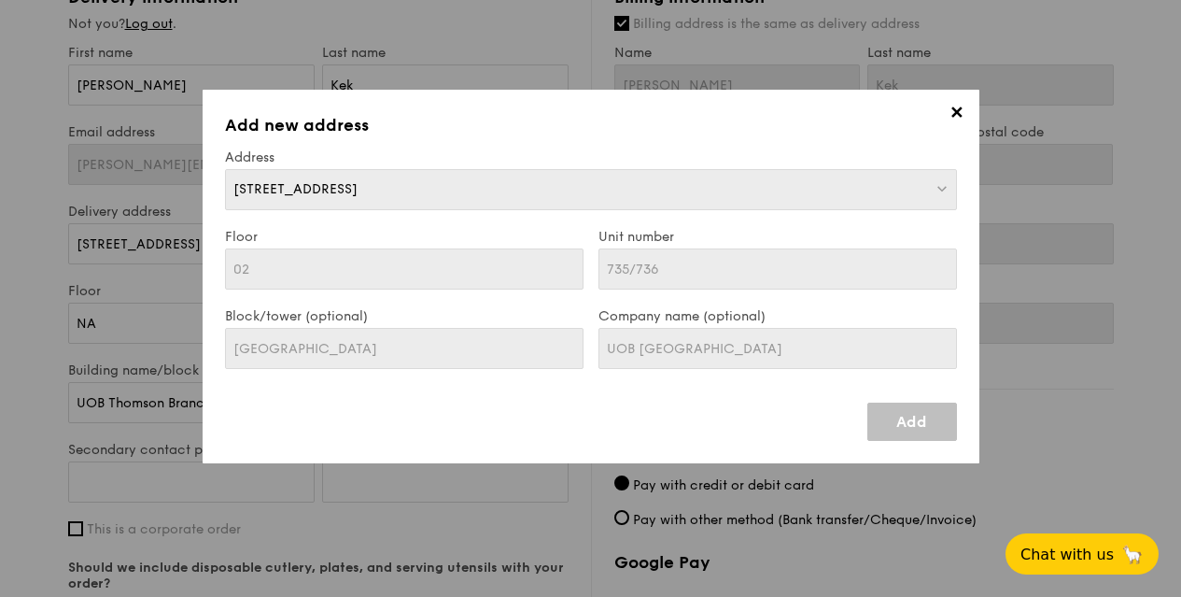
type input "[STREET_ADDRESS]"
type input "038983"
type input "02"
type input "735/736"
type input "[GEOGRAPHIC_DATA]"
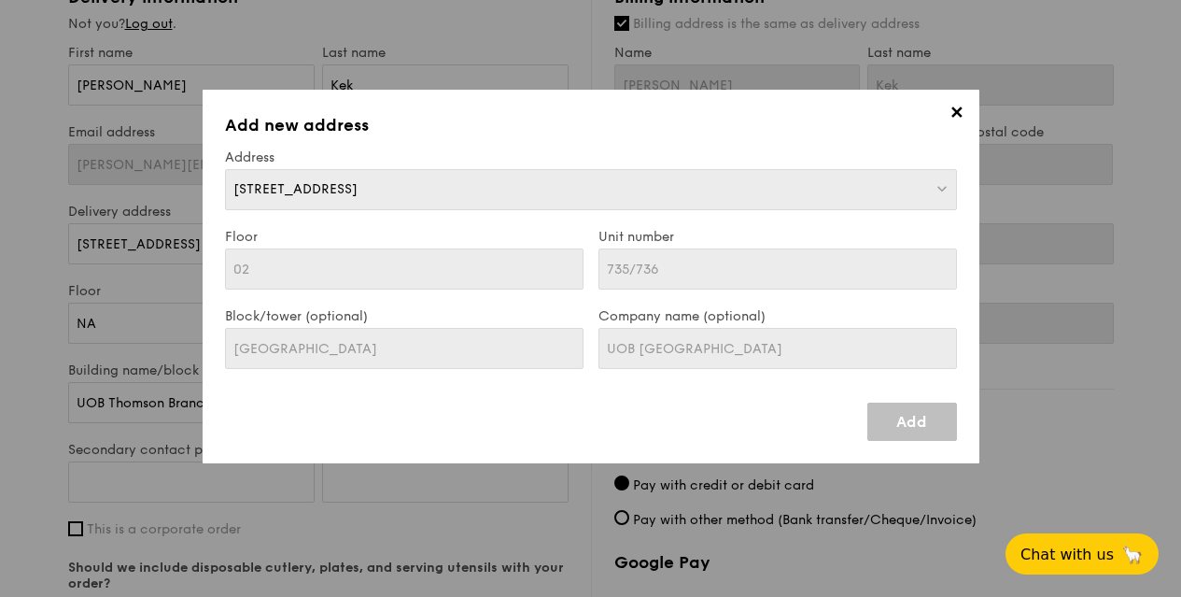
type input "[STREET_ADDRESS]"
type input "038983"
type input "02"
type input "735/736"
type input "[GEOGRAPHIC_DATA]"
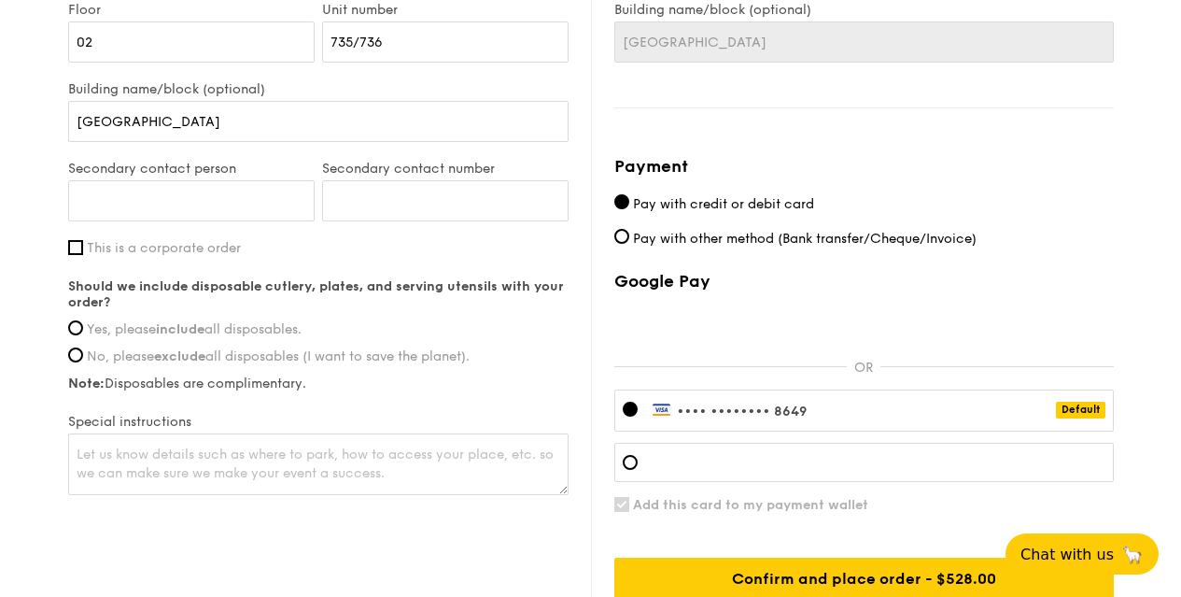
scroll to position [1317, 0]
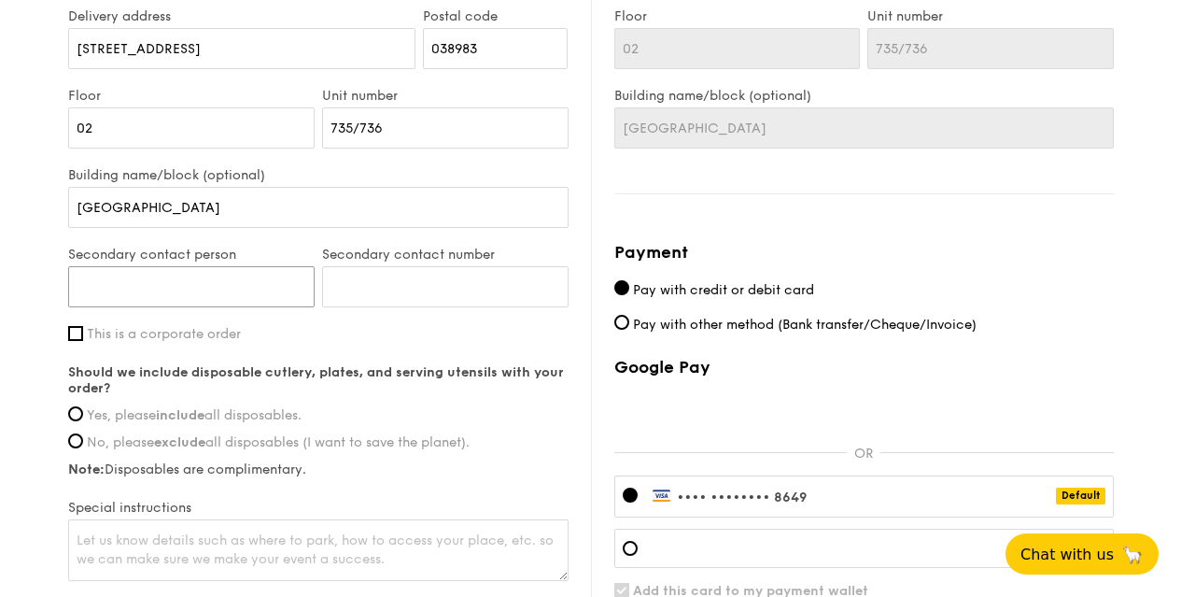
click at [224, 307] on input "Secondary contact person" at bounding box center [191, 286] width 246 height 41
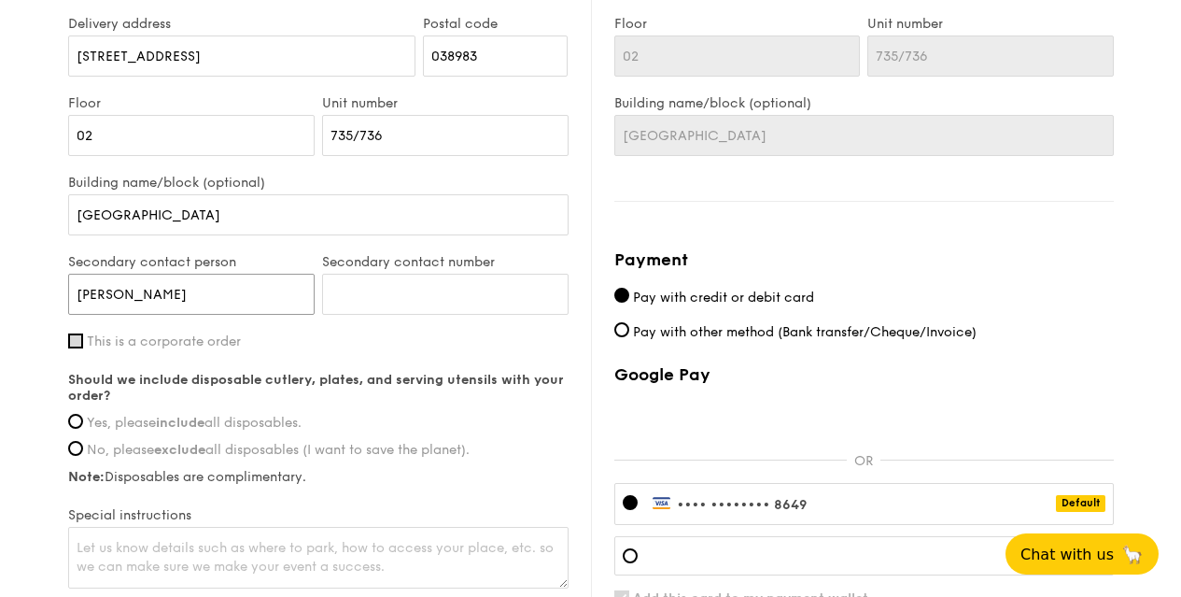
type input "[PERSON_NAME]"
click at [70, 348] on input "This is a corporate order" at bounding box center [75, 340] width 15 height 15
checkbox input "true"
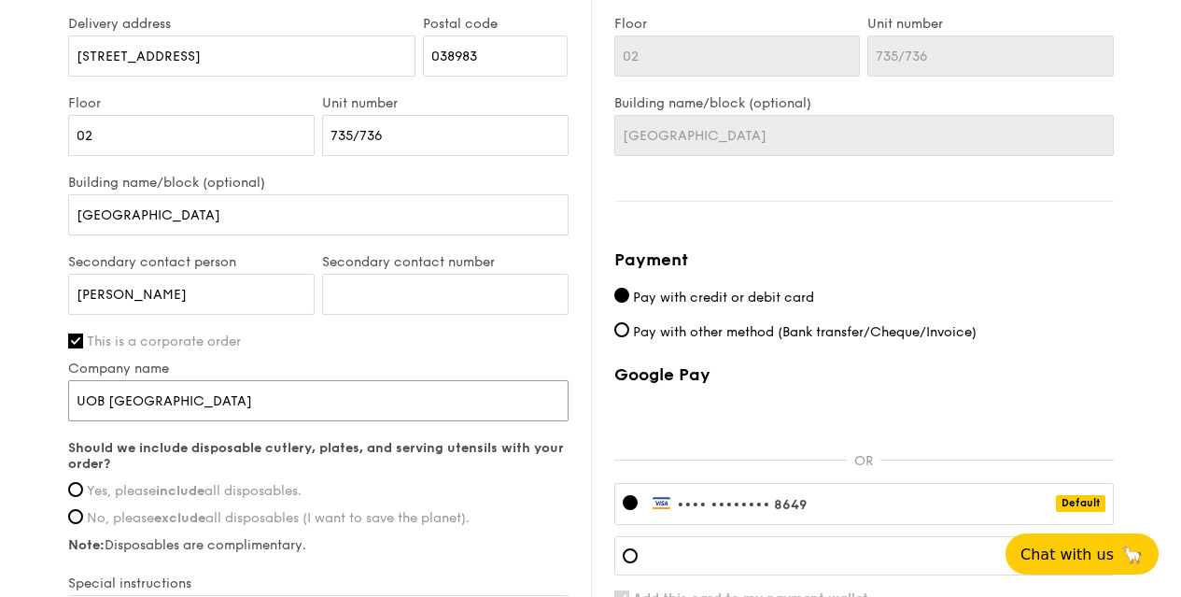
drag, startPoint x: 112, startPoint y: 416, endPoint x: 252, endPoint y: 419, distance: 140.1
click at [253, 419] on input "UOB [GEOGRAPHIC_DATA]" at bounding box center [318, 400] width 500 height 41
type input "UOB LTD"
click at [372, 312] on input "Secondary contact number" at bounding box center [445, 294] width 246 height 41
paste input "90472443"
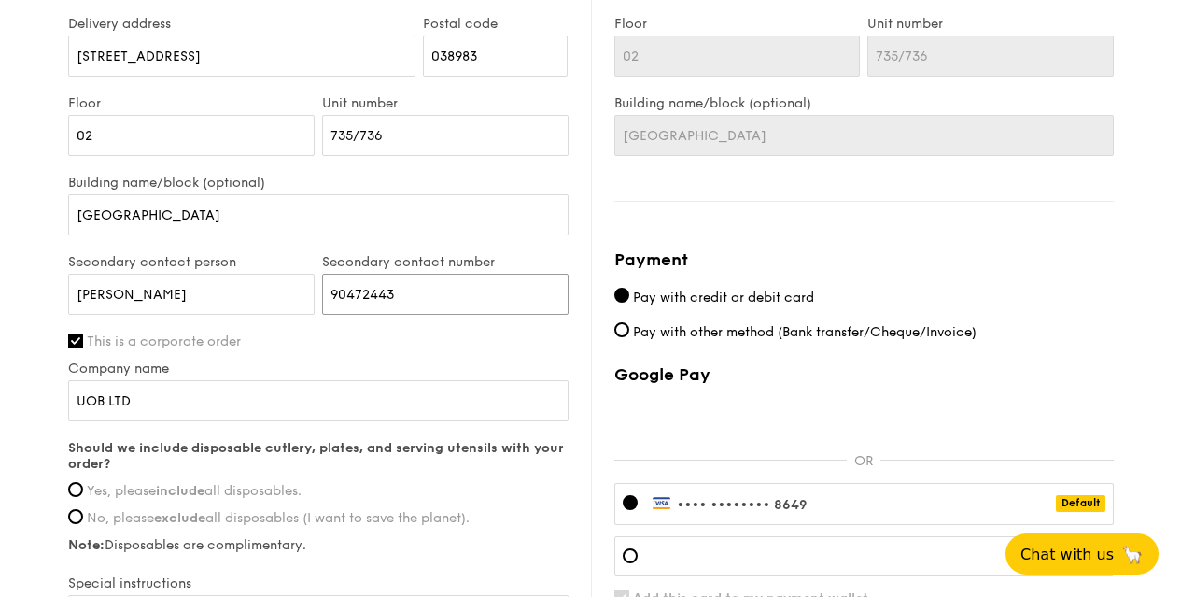
type input "90472443"
click at [68, 0] on div "First name [PERSON_NAME] Last name Kek Email address [PERSON_NAME][EMAIL_ADDRES…" at bounding box center [318, 258] width 500 height 803
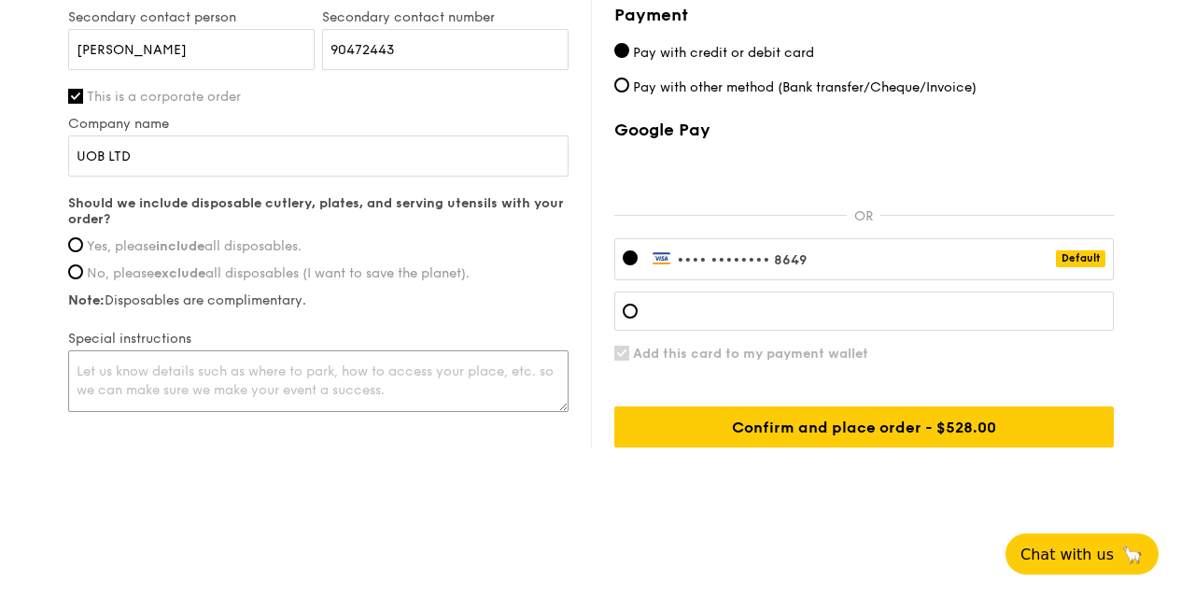
click at [159, 373] on textarea at bounding box center [318, 381] width 500 height 62
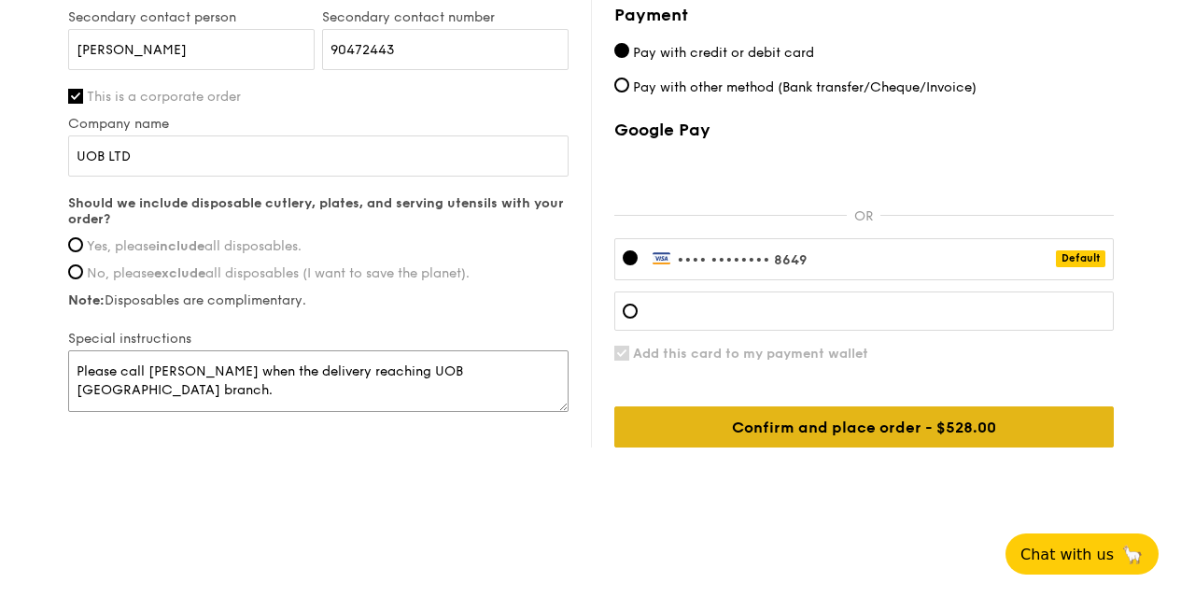
type textarea "Please call [PERSON_NAME] when the delivery reaching UOB [GEOGRAPHIC_DATA] bran…"
click at [928, 427] on input "Confirm and place order - $528.00" at bounding box center [863, 426] width 499 height 41
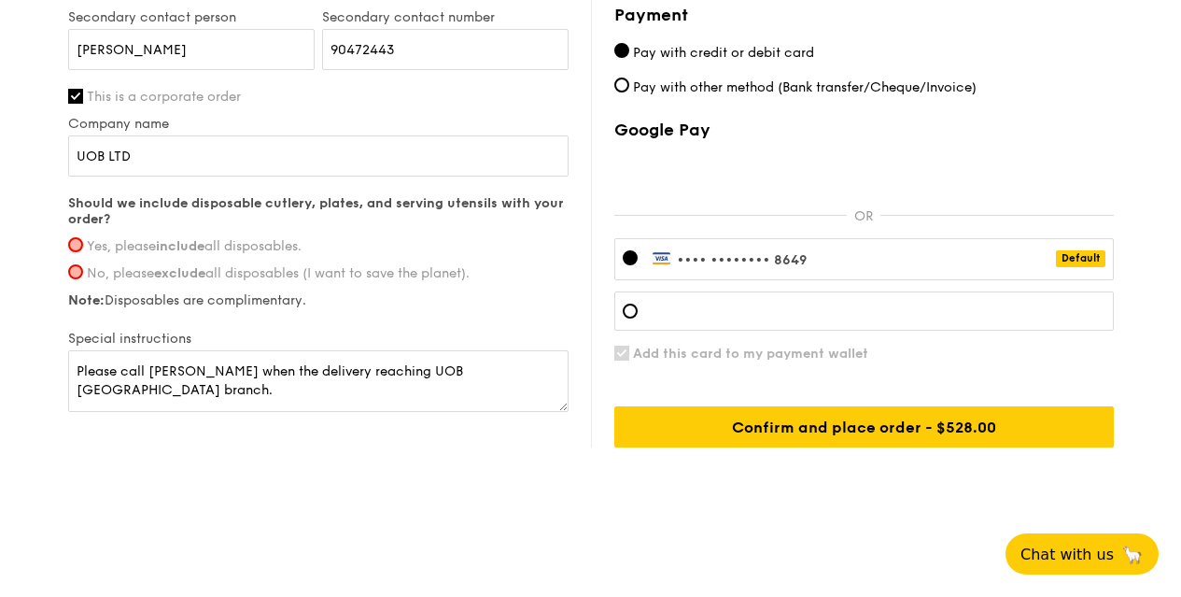
click at [77, 248] on input "Yes, please include all disposables." at bounding box center [75, 244] width 15 height 15
radio input "true"
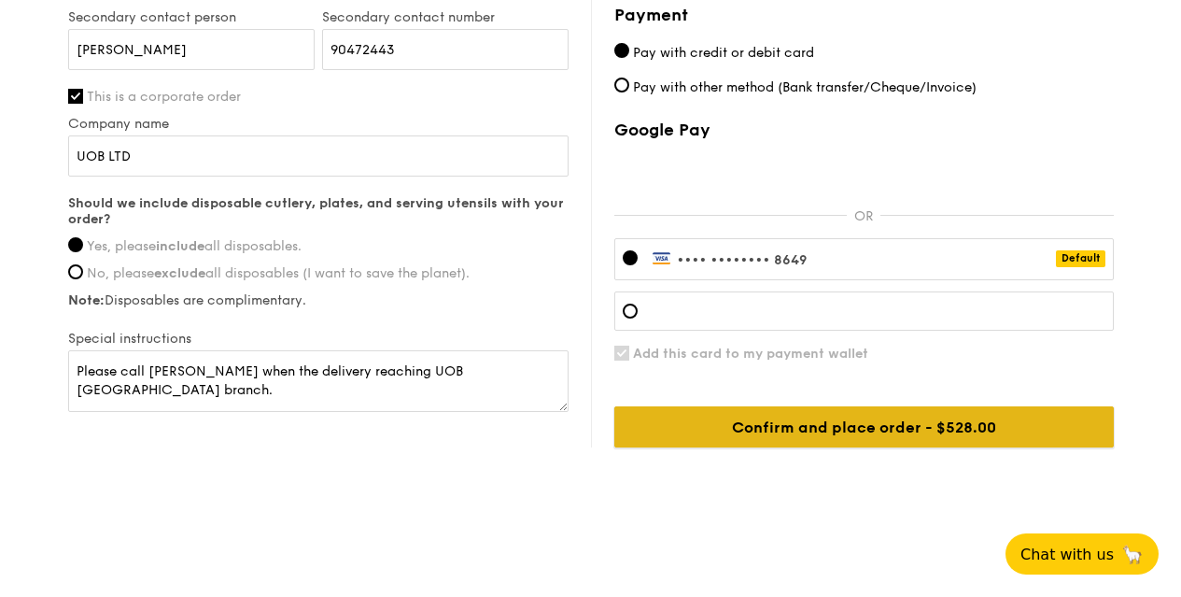
drag, startPoint x: 789, startPoint y: 428, endPoint x: 808, endPoint y: 434, distance: 19.8
click at [801, 434] on input "Confirm and place order - $528.00" at bounding box center [863, 426] width 499 height 41
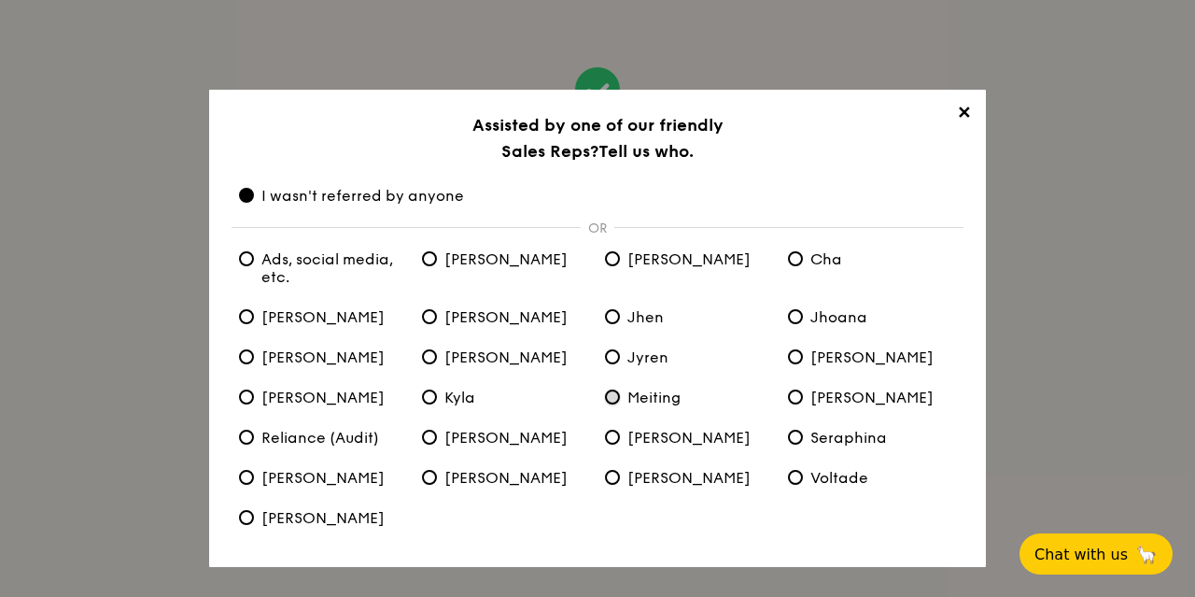
click at [612, 396] on input "Meiting" at bounding box center [612, 396] width 15 height 15
radio input "true"
radio anyone "false"
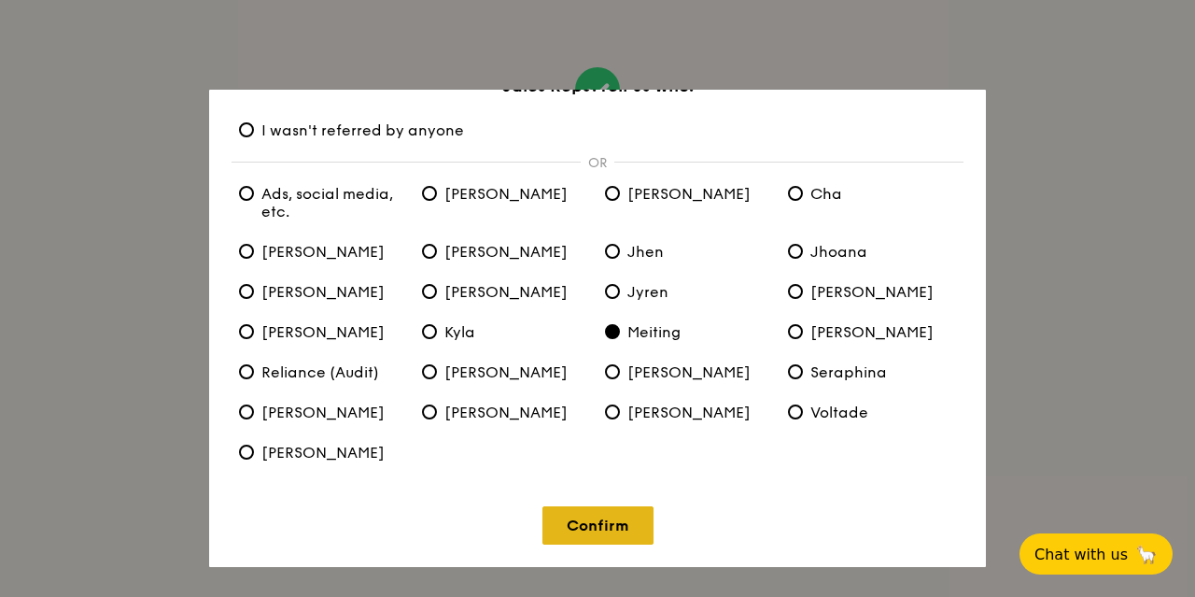
click at [615, 521] on link "Confirm" at bounding box center [597, 525] width 111 height 38
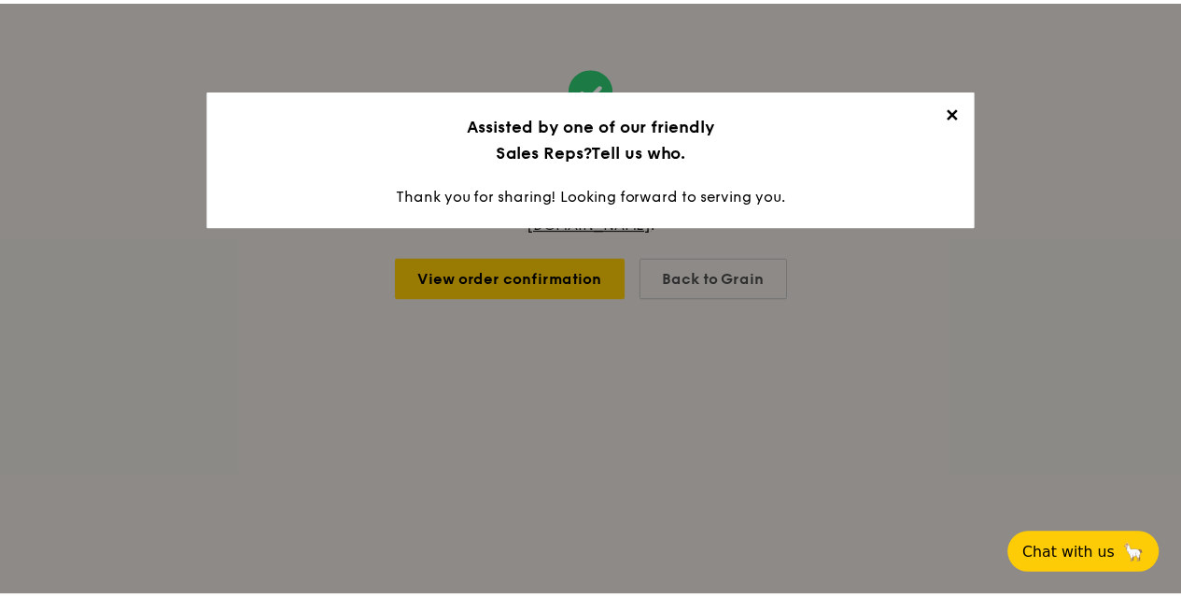
scroll to position [0, 0]
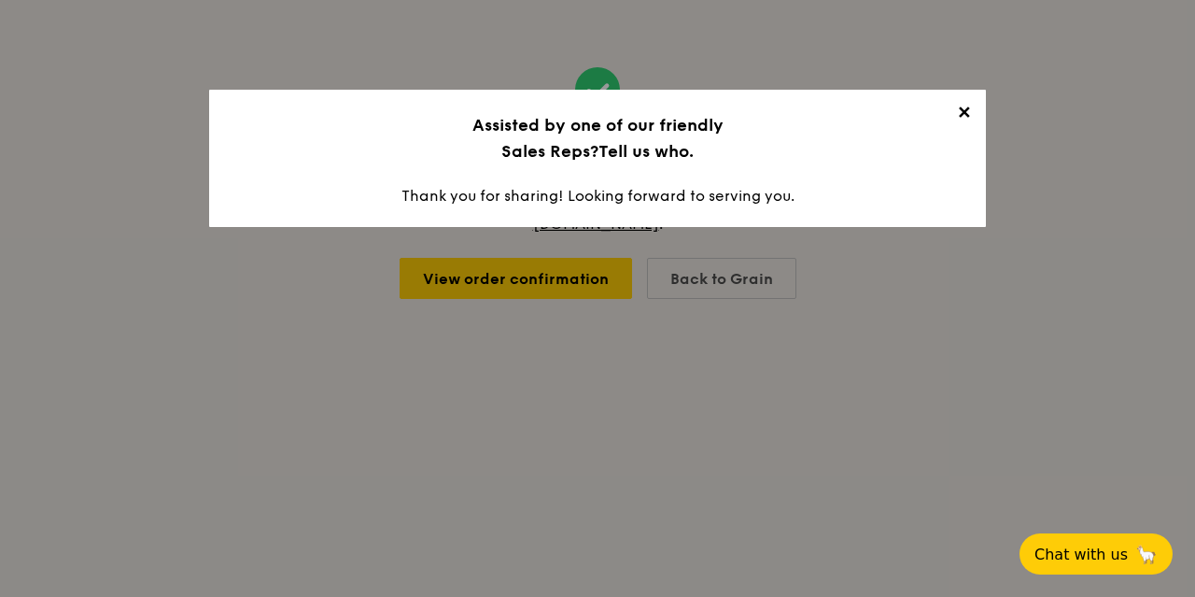
click at [967, 110] on span "✕" at bounding box center [963, 116] width 26 height 26
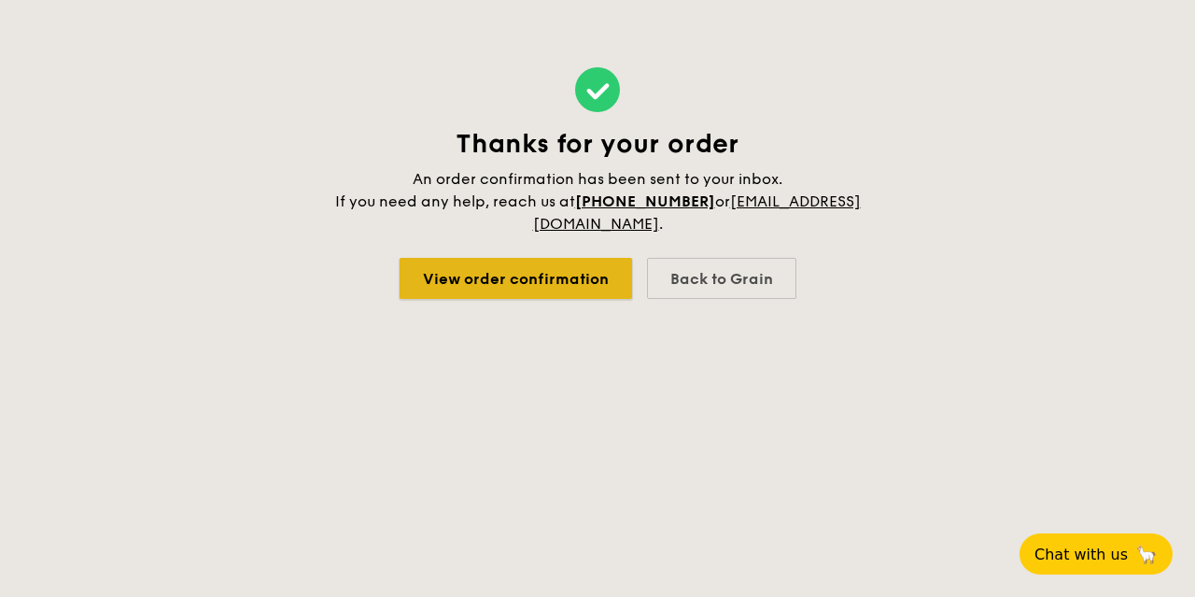
click at [582, 281] on link "View order confirmation" at bounding box center [516, 278] width 232 height 41
click at [597, 277] on link "View order confirmation" at bounding box center [516, 278] width 232 height 41
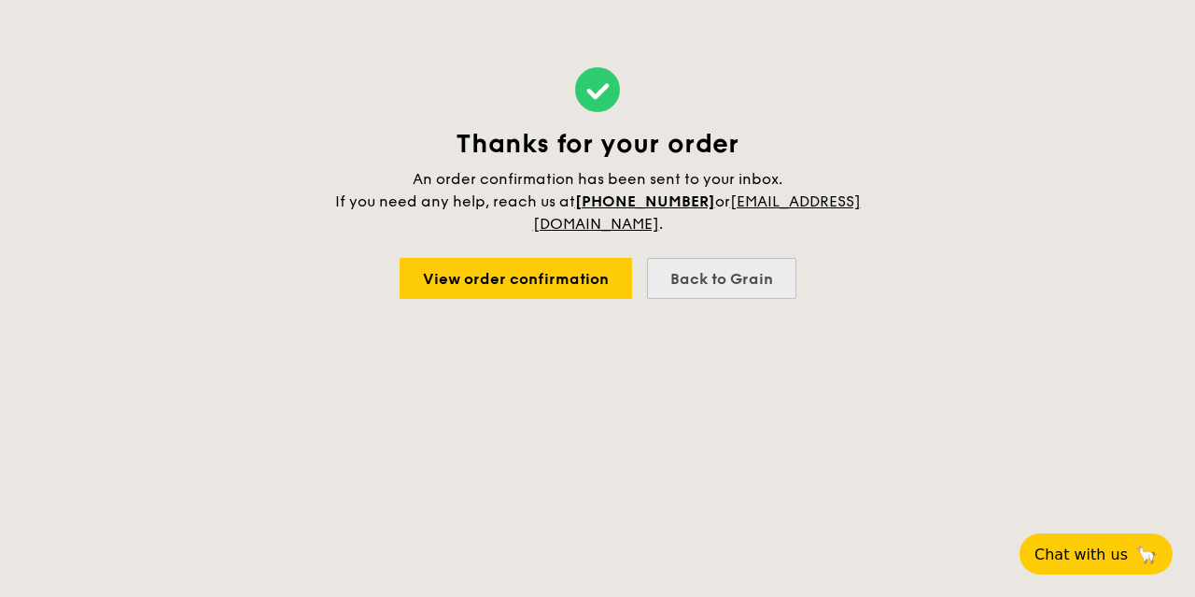
click at [721, 288] on div "Back to Grain" at bounding box center [721, 278] width 149 height 41
